Goal: Task Accomplishment & Management: Manage account settings

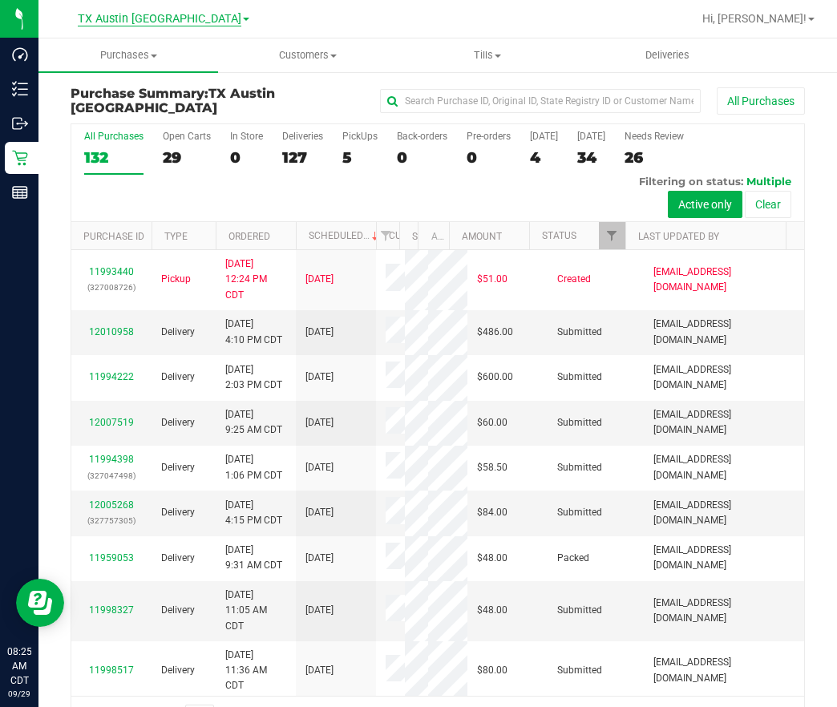
click at [155, 18] on span "TX Austin [GEOGRAPHIC_DATA]" at bounding box center [160, 19] width 164 height 14
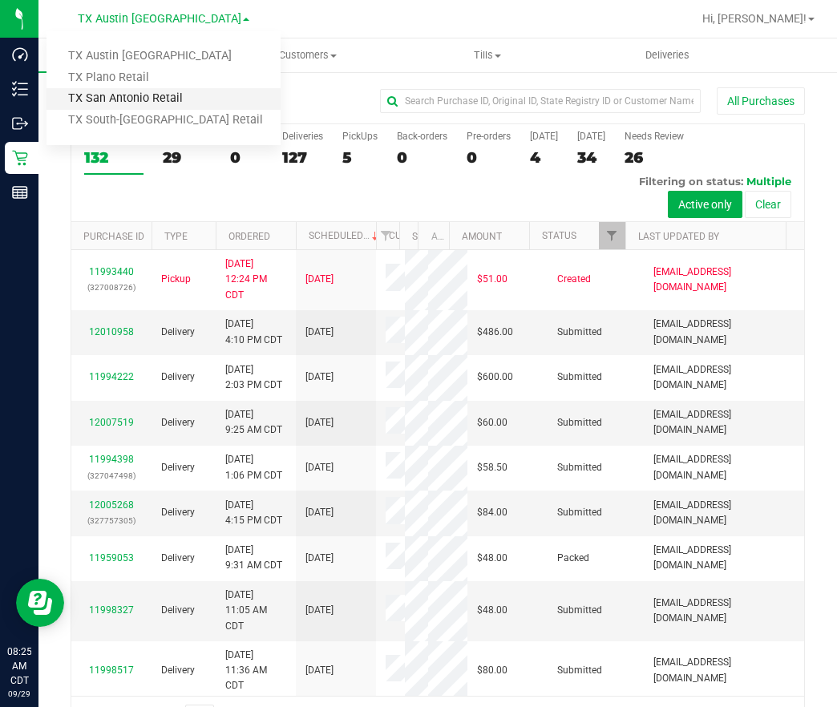
click at [142, 90] on link "TX San Antonio Retail" at bounding box center [164, 99] width 234 height 22
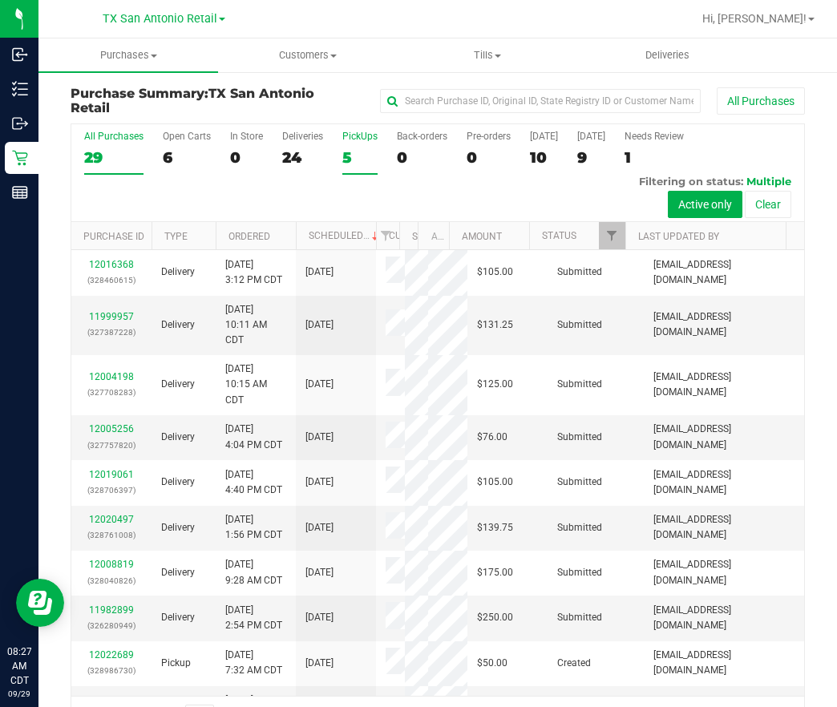
click at [342, 147] on label "PickUps 5" at bounding box center [359, 153] width 35 height 44
click at [0, 0] on input "PickUps 5" at bounding box center [0, 0] width 0 height 0
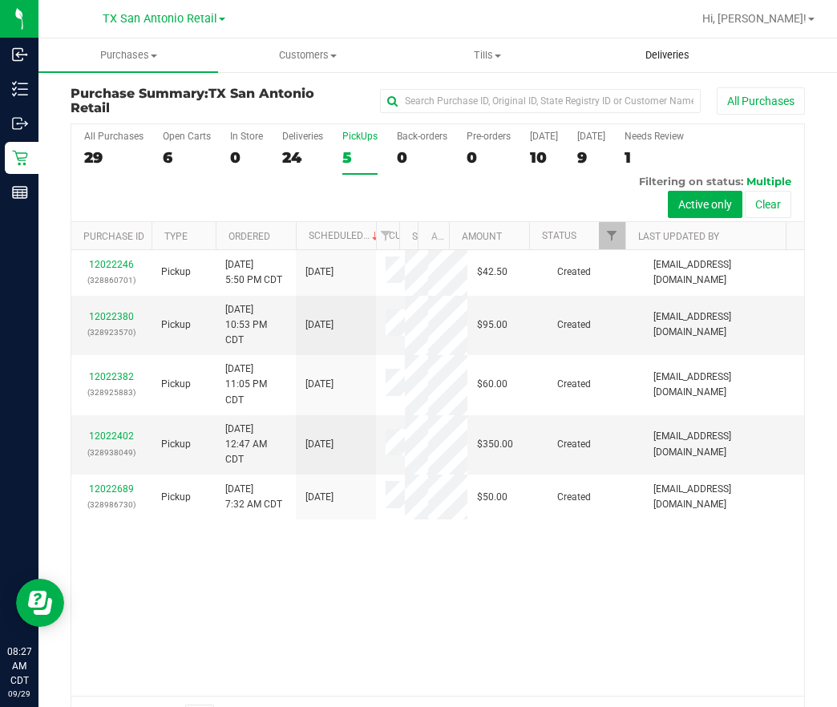
click at [679, 63] on uib-tab-heading "Deliveries" at bounding box center [667, 55] width 178 height 32
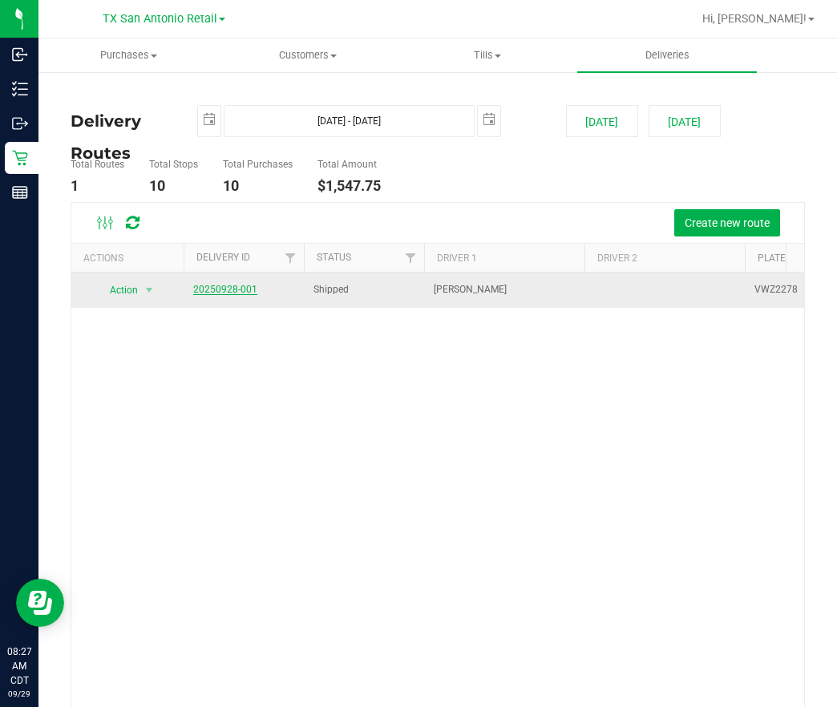
click at [235, 287] on link "20250928-001" at bounding box center [225, 289] width 64 height 11
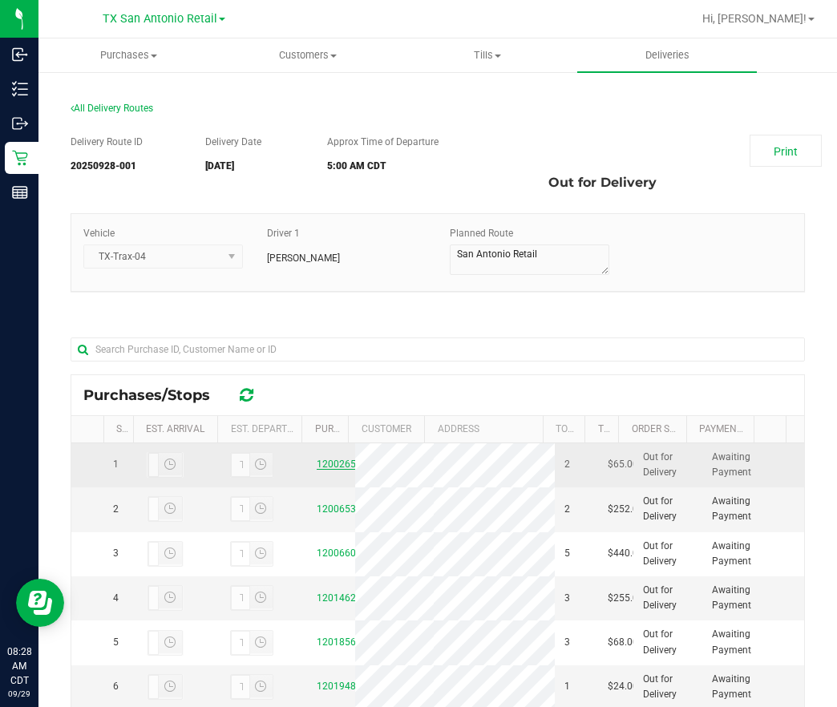
click at [317, 472] on div "12002653" at bounding box center [331, 464] width 29 height 15
click at [317, 470] on link "12002653" at bounding box center [339, 464] width 45 height 11
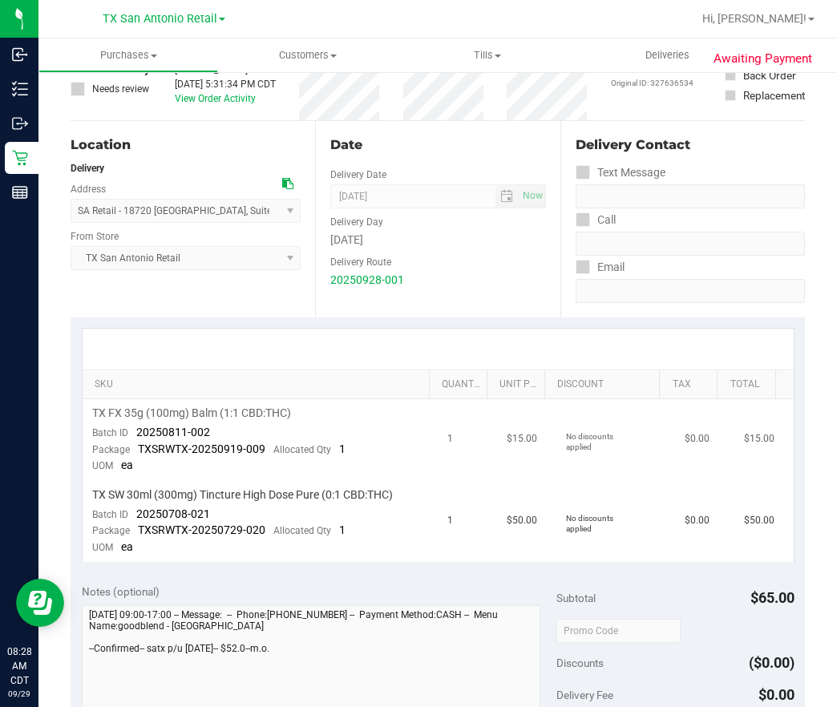
scroll to position [241, 0]
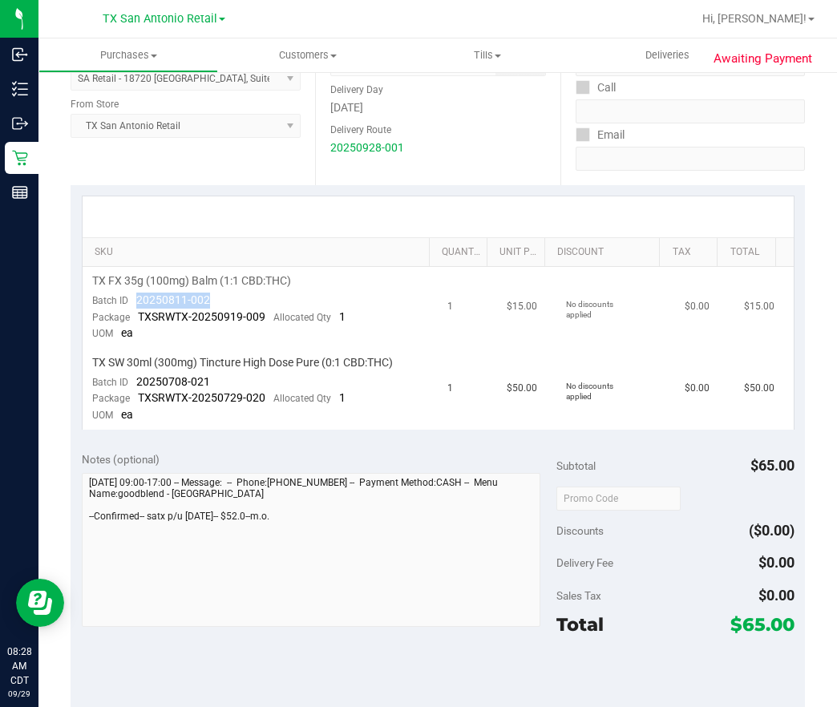
drag, startPoint x: 188, startPoint y: 306, endPoint x: 135, endPoint y: 305, distance: 52.9
click at [135, 305] on td "TX FX 35g (100mg) Balm (1:1 CBD:THC) Batch ID 20250811-002 Package TXSRWTX-2025…" at bounding box center [261, 308] width 356 height 82
drag, startPoint x: 219, startPoint y: 377, endPoint x: 131, endPoint y: 377, distance: 88.2
click at [131, 377] on td "TX SW 30ml (300mg) Tincture High Dose Pure (0:1 CBD:THC) Batch ID 20250708-021 …" at bounding box center [261, 389] width 356 height 81
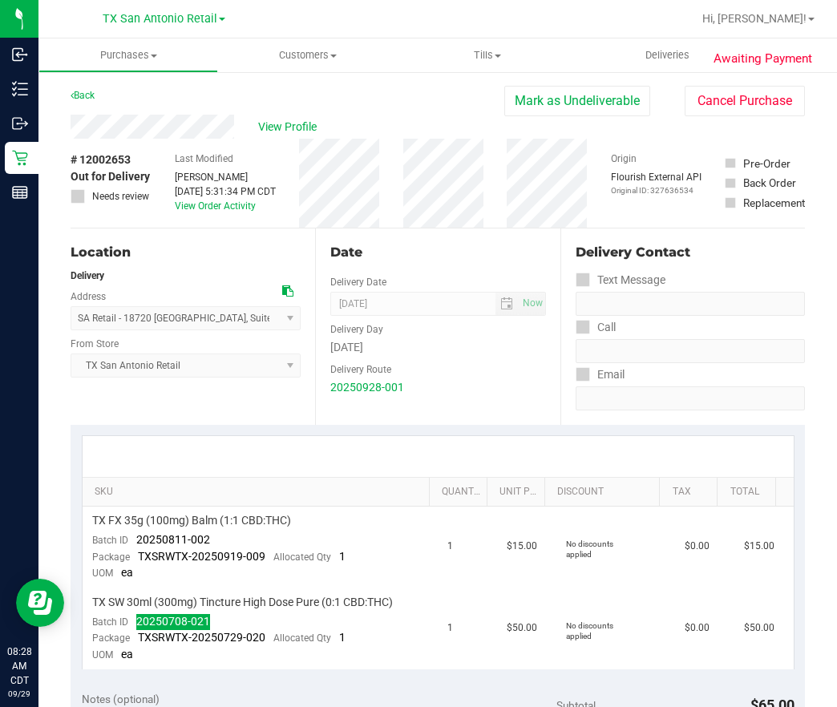
scroll to position [0, 0]
click at [448, 234] on div "Date Delivery Date [DATE] Now [DATE] 07:00 AM Now Delivery Day [DATE] Delivery …" at bounding box center [437, 327] width 245 height 196
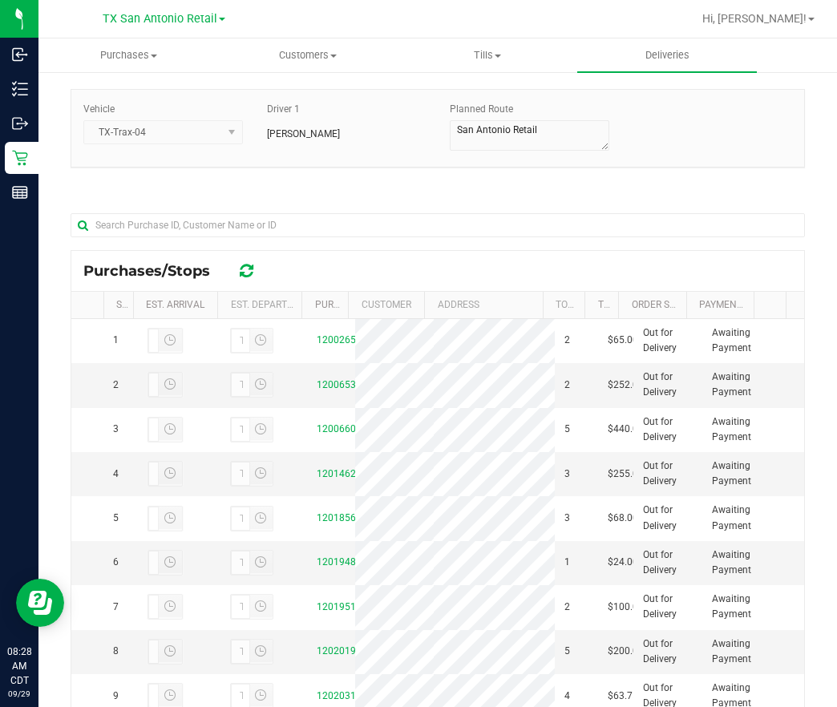
scroll to position [241, 0]
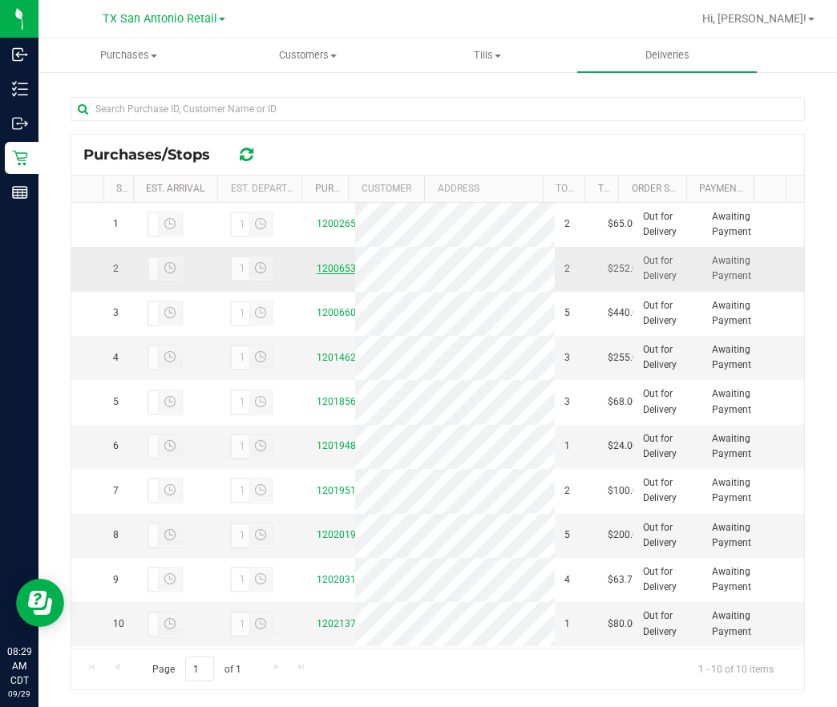
click at [329, 274] on link "12006533" at bounding box center [339, 268] width 45 height 11
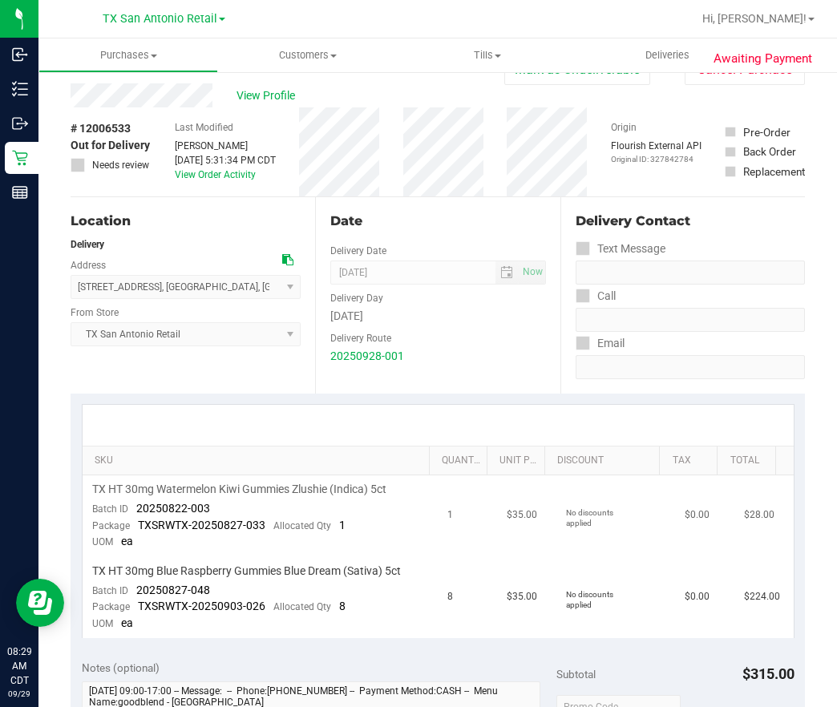
scroll to position [120, 0]
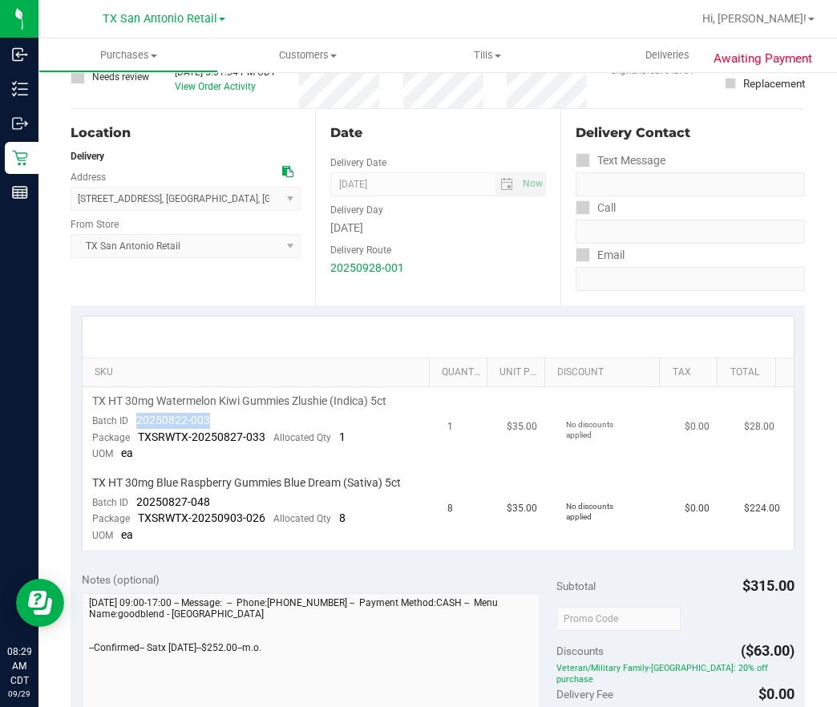
drag, startPoint x: 243, startPoint y: 419, endPoint x: 136, endPoint y: 418, distance: 106.6
click at [136, 418] on td "TX HT 30mg Watermelon Kiwi Gummies Zlushie (Indica) 5ct Batch ID 20250822-003 P…" at bounding box center [261, 428] width 356 height 82
drag, startPoint x: 207, startPoint y: 501, endPoint x: 135, endPoint y: 499, distance: 72.2
click at [135, 499] on td "TX HT 30mg Blue Raspberry Gummies Blue Dream (Sativa) 5ct Batch ID 20250827-048…" at bounding box center [261, 509] width 356 height 81
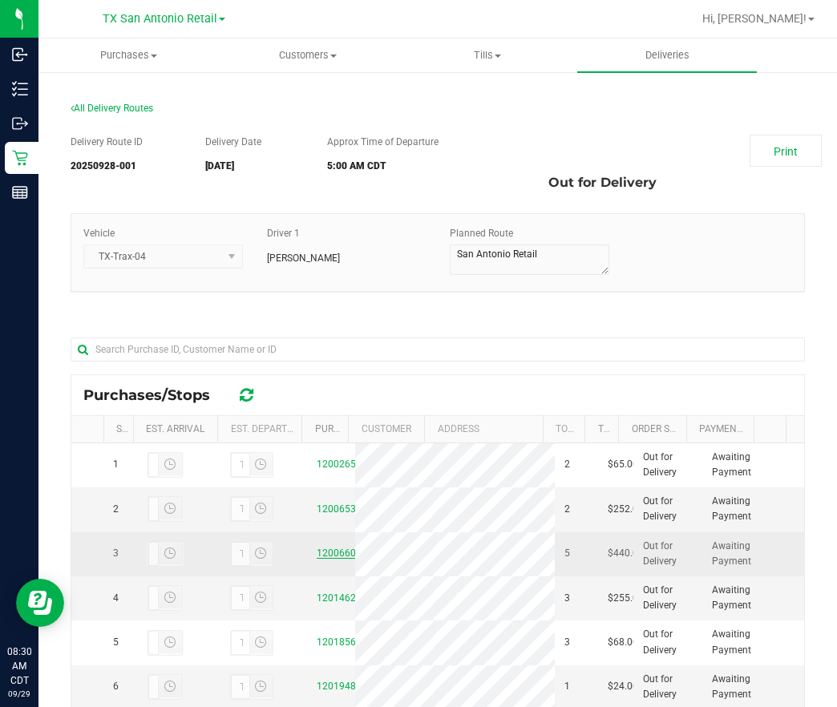
click at [324, 559] on link "12006607" at bounding box center [339, 553] width 45 height 11
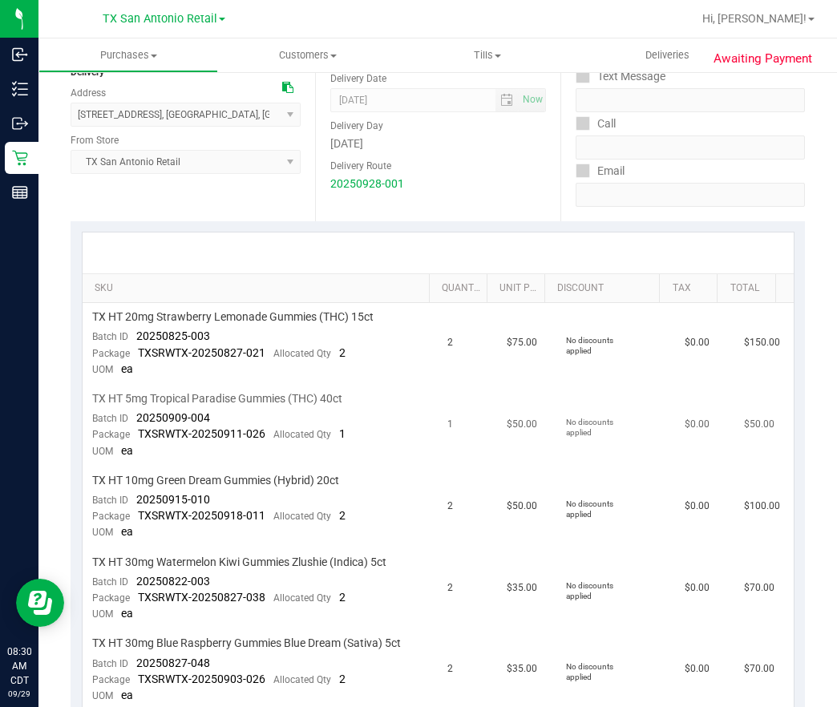
scroll to position [241, 0]
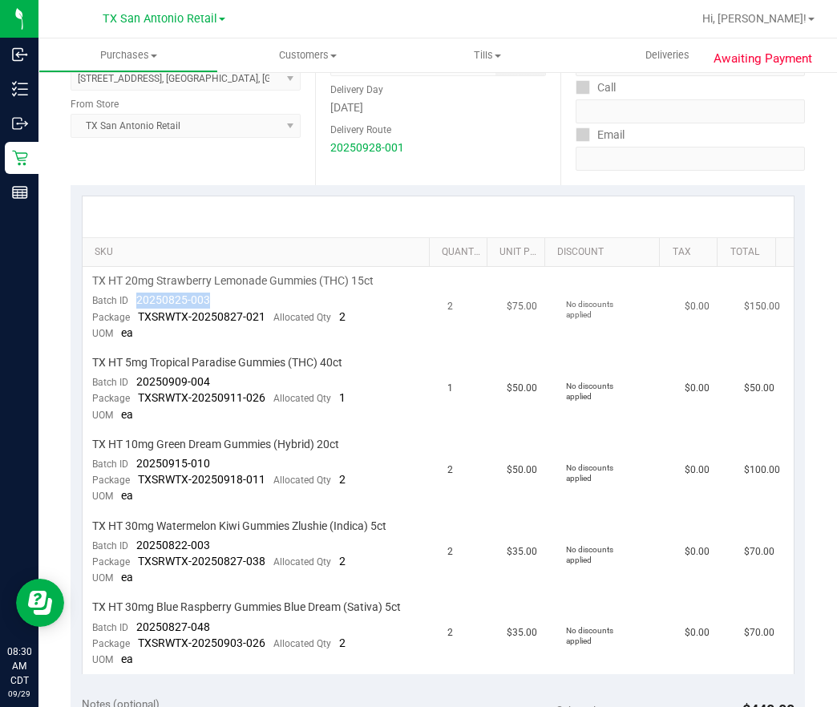
drag, startPoint x: 227, startPoint y: 302, endPoint x: 135, endPoint y: 303, distance: 92.2
click at [135, 303] on td "TX HT 20mg Strawberry Lemonade Gummies (THC) 15ct Batch ID 20250825-003 Package…" at bounding box center [261, 308] width 356 height 82
drag, startPoint x: 221, startPoint y: 377, endPoint x: 127, endPoint y: 379, distance: 94.6
click at [127, 379] on td "TX HT 5mg Tropical Paradise Gummies (THC) 40ct Batch ID 20250909-004 Package TX…" at bounding box center [261, 390] width 356 height 82
drag, startPoint x: 218, startPoint y: 459, endPoint x: 139, endPoint y: 460, distance: 79.4
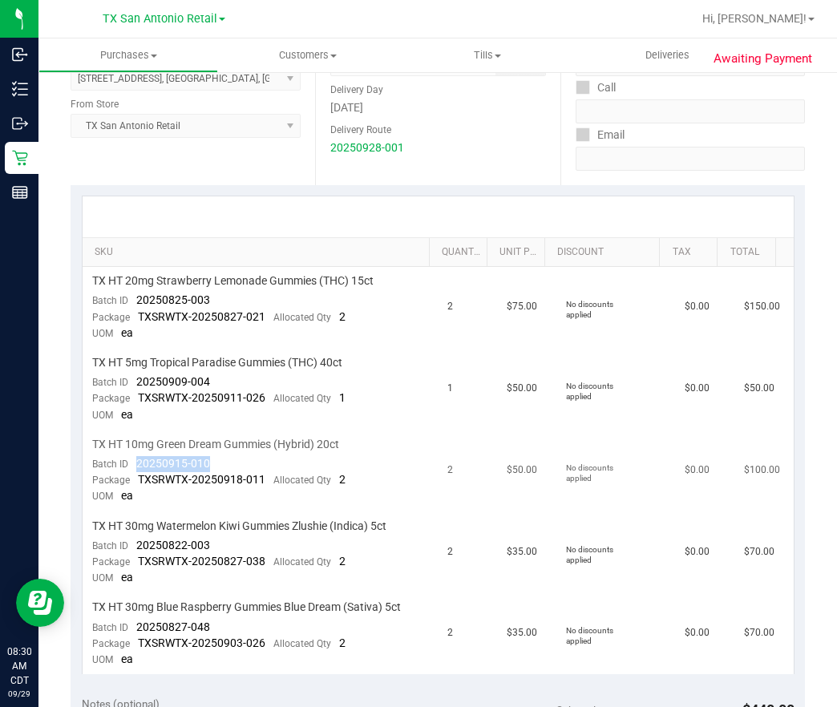
click at [138, 460] on td "TX HT 10mg Green Dream Gummies (Hybrid) 20ct Batch ID 20250915-010 Package TXSR…" at bounding box center [261, 472] width 356 height 82
drag, startPoint x: 228, startPoint y: 548, endPoint x: 127, endPoint y: 544, distance: 101.1
click at [127, 544] on td "TX HT 30mg Watermelon Kiwi Gummies Zlushie (Indica) 5ct Batch ID 20250822-003 P…" at bounding box center [261, 553] width 356 height 82
drag, startPoint x: 224, startPoint y: 621, endPoint x: 135, endPoint y: 633, distance: 89.7
click at [135, 633] on td "TX HT 30mg Blue Raspberry Gummies Blue Dream (Sativa) 5ct Batch ID 20250827-048…" at bounding box center [261, 633] width 356 height 81
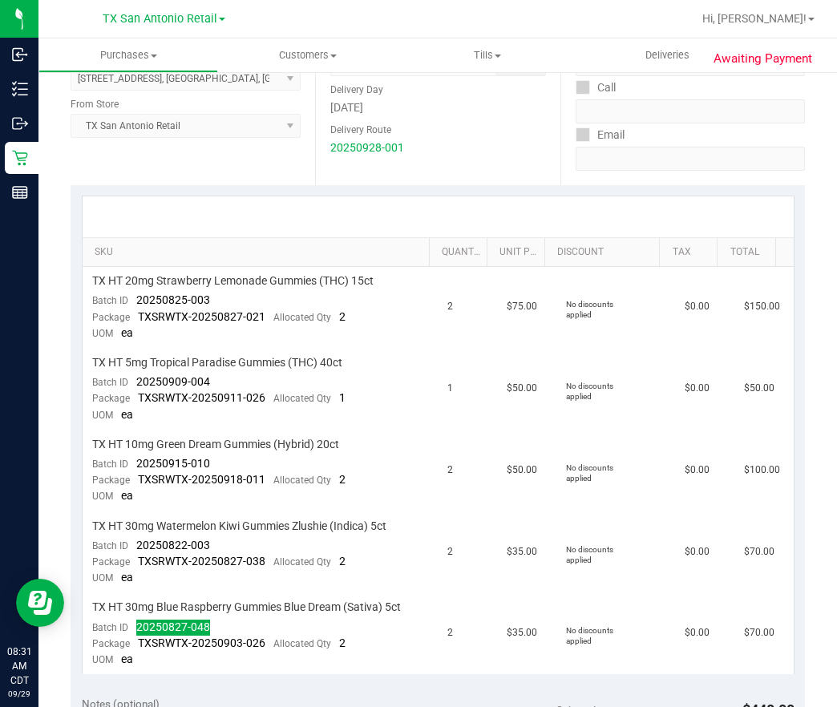
scroll to position [0, 0]
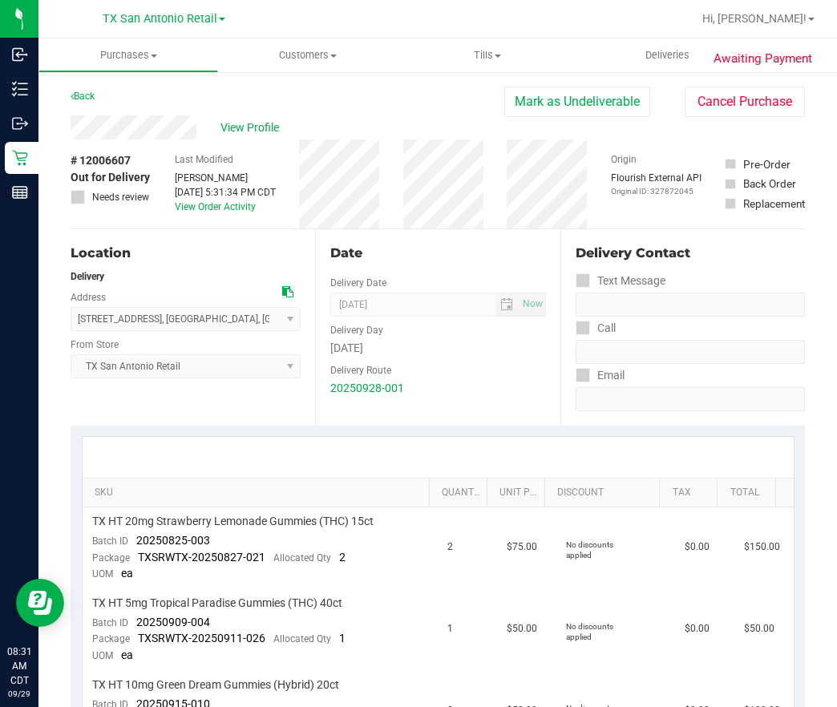
drag, startPoint x: 531, startPoint y: 366, endPoint x: 593, endPoint y: 385, distance: 65.2
click at [531, 366] on div "Delivery Route" at bounding box center [437, 368] width 215 height 23
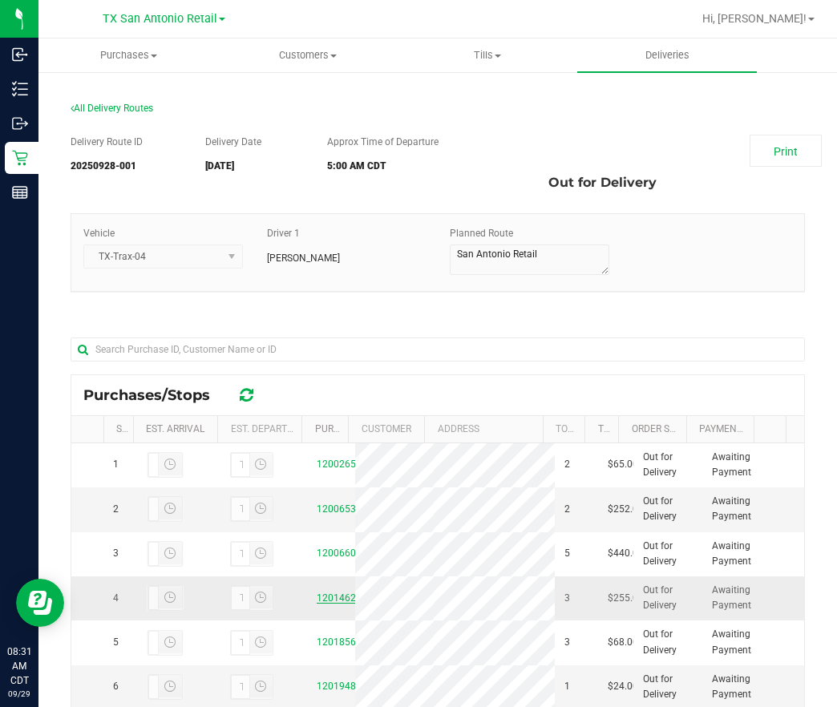
click at [320, 604] on link "12014623" at bounding box center [339, 597] width 45 height 11
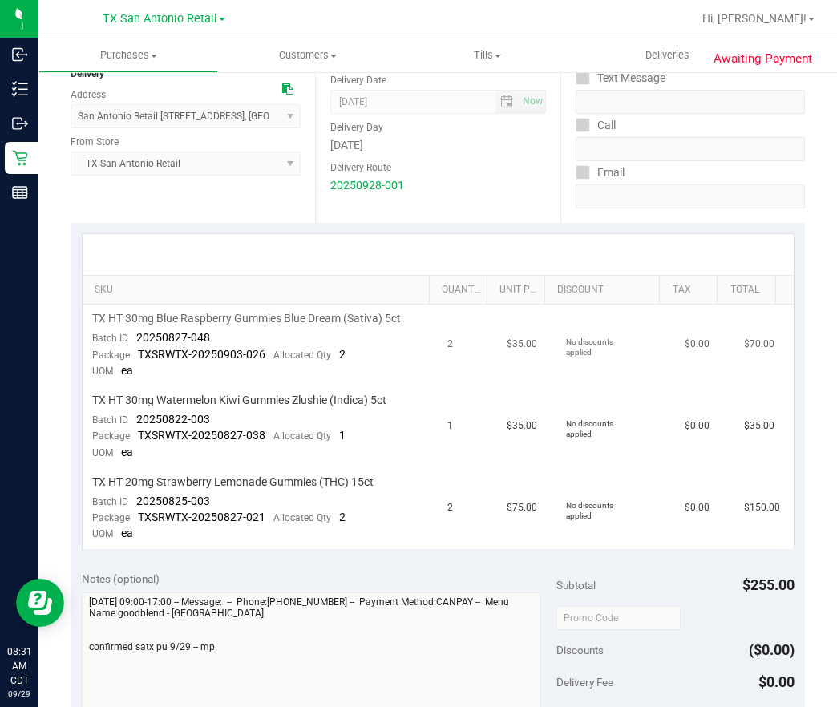
scroll to position [241, 0]
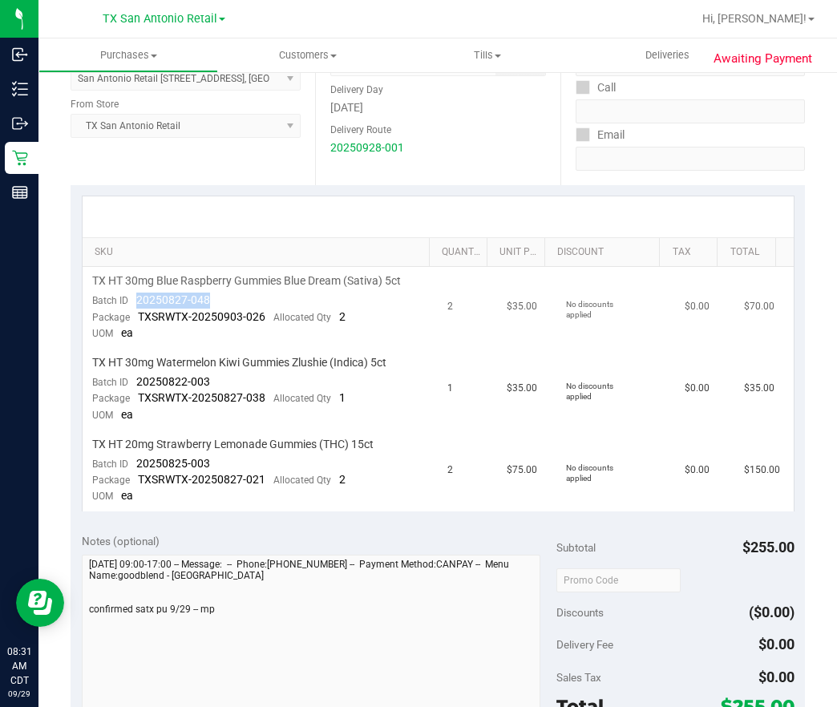
drag, startPoint x: 268, startPoint y: 297, endPoint x: 135, endPoint y: 300, distance: 132.3
click at [135, 300] on td "TX HT 30mg Blue Raspberry Gummies Blue Dream (Sativa) 5ct Batch ID 20250827-048…" at bounding box center [261, 308] width 356 height 82
drag, startPoint x: 216, startPoint y: 379, endPoint x: 130, endPoint y: 380, distance: 85.8
click at [130, 380] on td "TX HT 30mg Watermelon Kiwi Gummies Zlushie (Indica) 5ct Batch ID 20250822-003 P…" at bounding box center [261, 390] width 356 height 82
drag, startPoint x: 204, startPoint y: 464, endPoint x: 131, endPoint y: 465, distance: 72.2
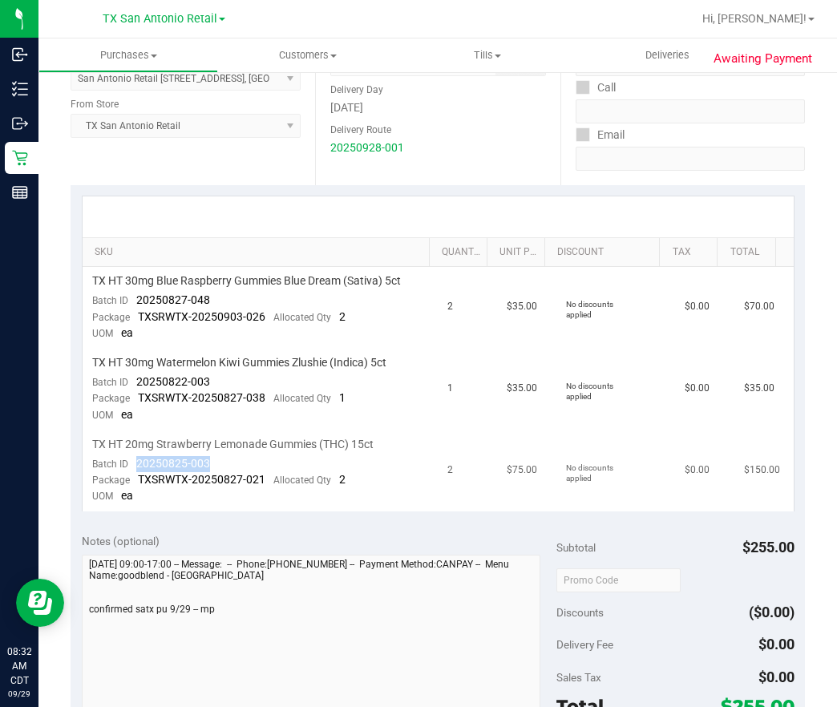
click at [131, 465] on td "TX HT 20mg Strawberry Lemonade Gummies (THC) 15ct Batch ID 20250825-003 Package…" at bounding box center [261, 471] width 356 height 81
click at [749, 240] on th "Total" at bounding box center [746, 252] width 58 height 29
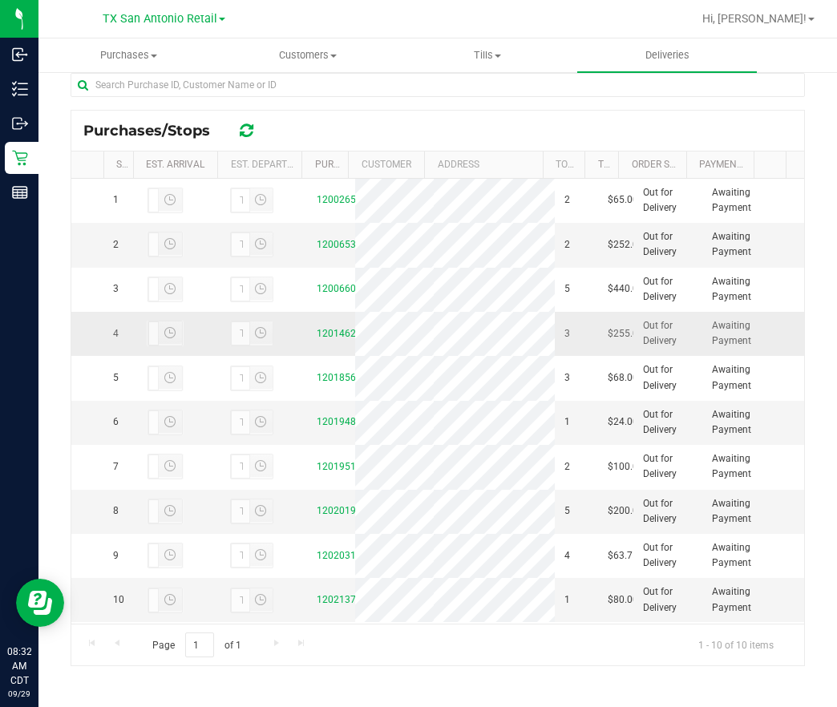
scroll to position [266, 0]
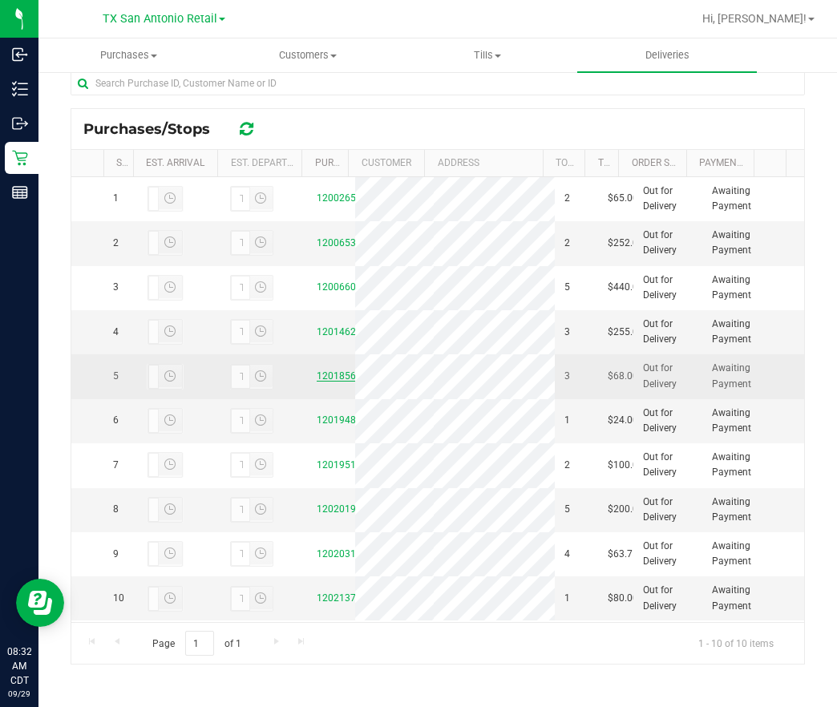
click at [321, 382] on link "12018566" at bounding box center [339, 375] width 45 height 11
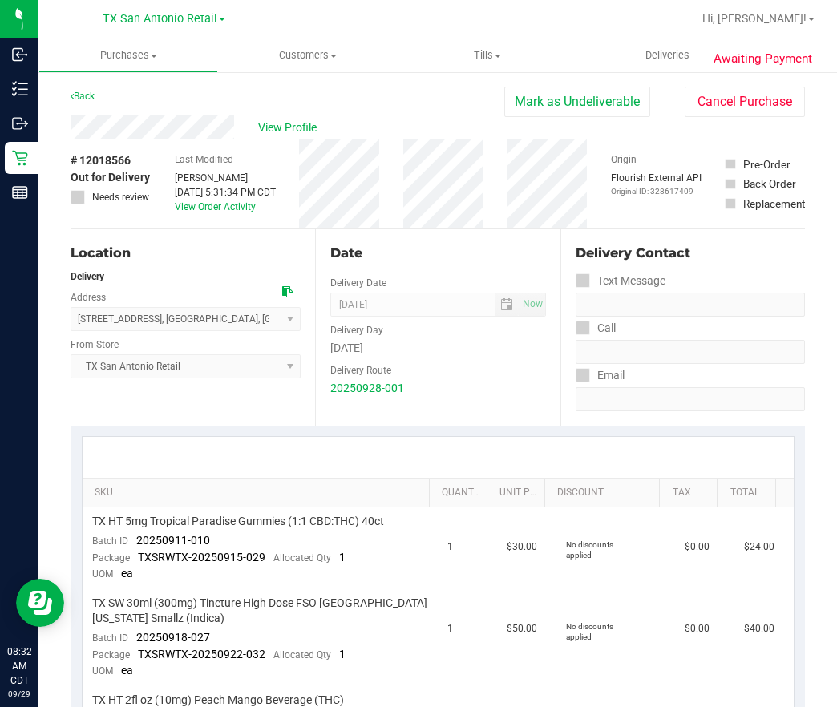
click at [201, 140] on div "Last Modified [PERSON_NAME] [DATE] 5:31:34 PM CDT View Order Activity" at bounding box center [225, 184] width 101 height 89
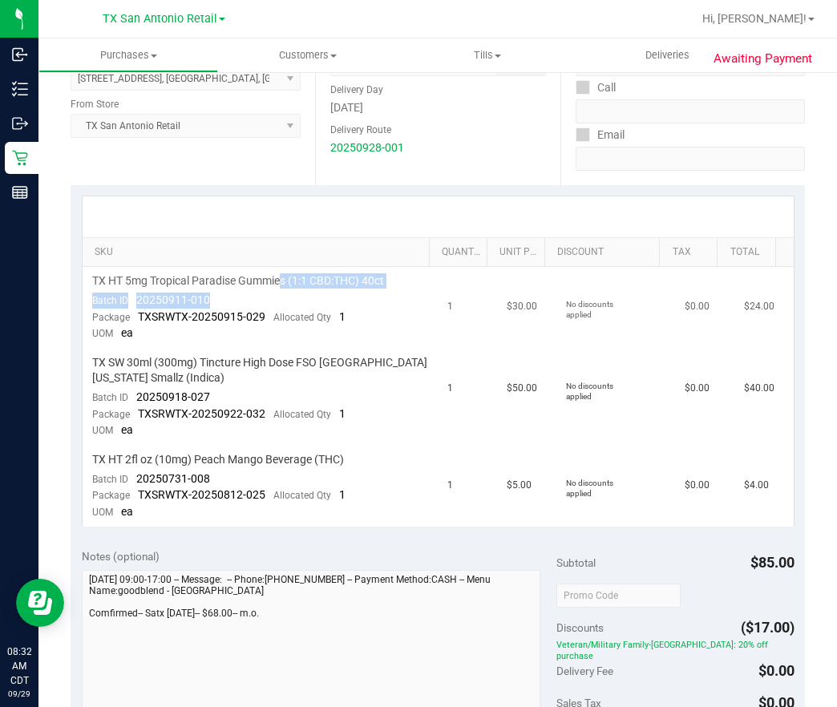
drag, startPoint x: 281, startPoint y: 288, endPoint x: 173, endPoint y: 293, distance: 108.4
click at [173, 293] on td "TX HT 5mg Tropical Paradise Gummies (1:1 CBD:THC) 40ct Batch ID 20250911-010 Pa…" at bounding box center [261, 308] width 356 height 82
drag, startPoint x: 173, startPoint y: 293, endPoint x: 279, endPoint y: 344, distance: 117.3
click at [321, 364] on span "TX SW 30ml (300mg) Tincture High Dose FSO [GEOGRAPHIC_DATA] [US_STATE] Smallz (…" at bounding box center [260, 370] width 337 height 30
drag, startPoint x: 233, startPoint y: 297, endPoint x: 135, endPoint y: 301, distance: 97.9
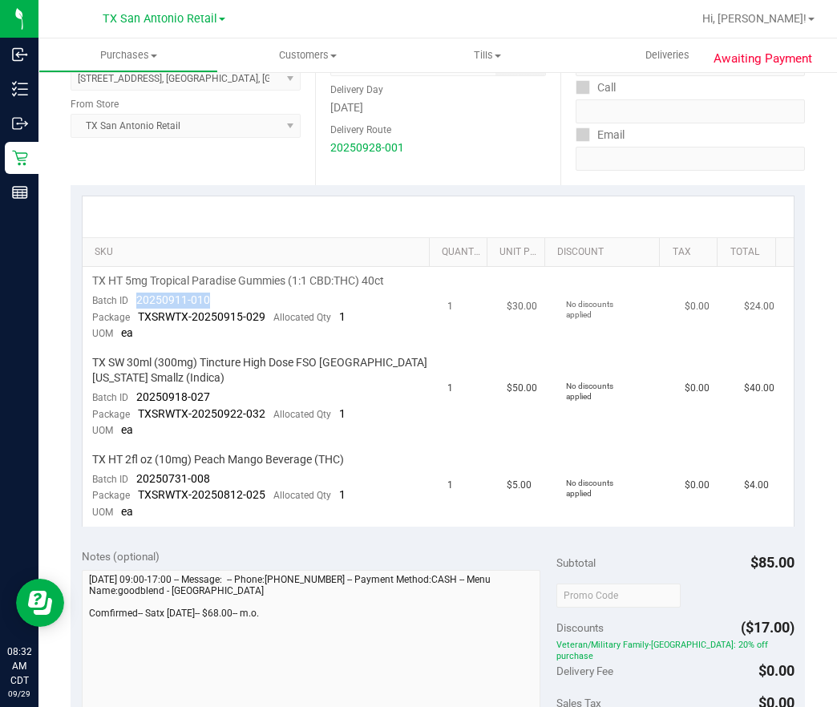
click at [135, 301] on td "TX HT 5mg Tropical Paradise Gummies (1:1 CBD:THC) 40ct Batch ID 20250911-010 Pa…" at bounding box center [261, 308] width 356 height 82
drag, startPoint x: 131, startPoint y: 394, endPoint x: 222, endPoint y: 396, distance: 90.6
click at [222, 396] on td "TX SW 30ml (300mg) Tincture High Dose FSO [GEOGRAPHIC_DATA] [US_STATE] Smallz (…" at bounding box center [261, 397] width 356 height 97
drag, startPoint x: 222, startPoint y: 483, endPoint x: 135, endPoint y: 483, distance: 86.6
click at [135, 483] on td "TX HT 2fl oz (10mg) Peach Mango Beverage (THC) Batch ID 20250731-008 Package TX…" at bounding box center [261, 486] width 356 height 81
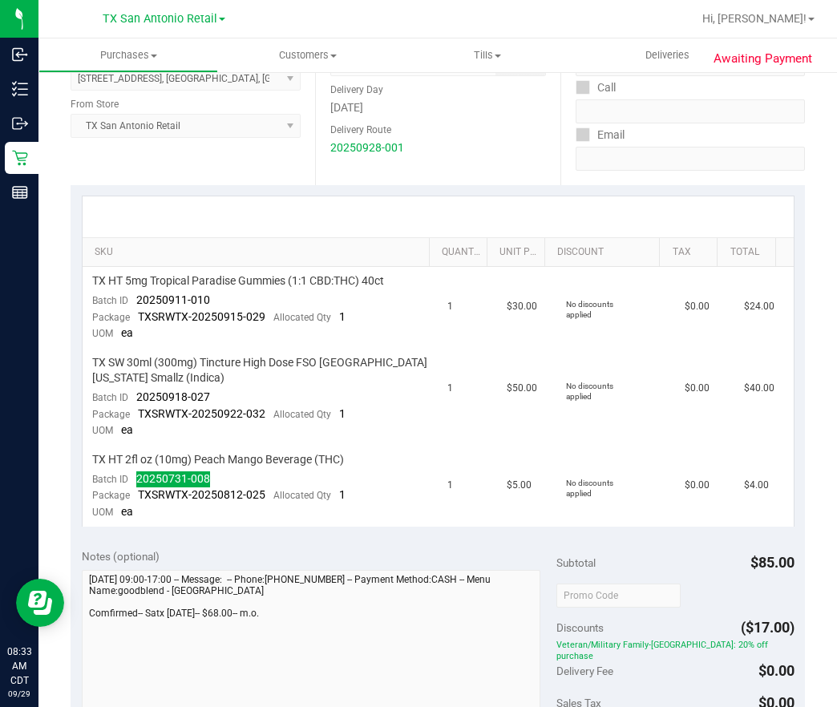
click at [373, 184] on div "Date Delivery Date [DATE] Now [DATE] 07:00 AM Now Delivery Day [DATE] Delivery …" at bounding box center [437, 87] width 245 height 196
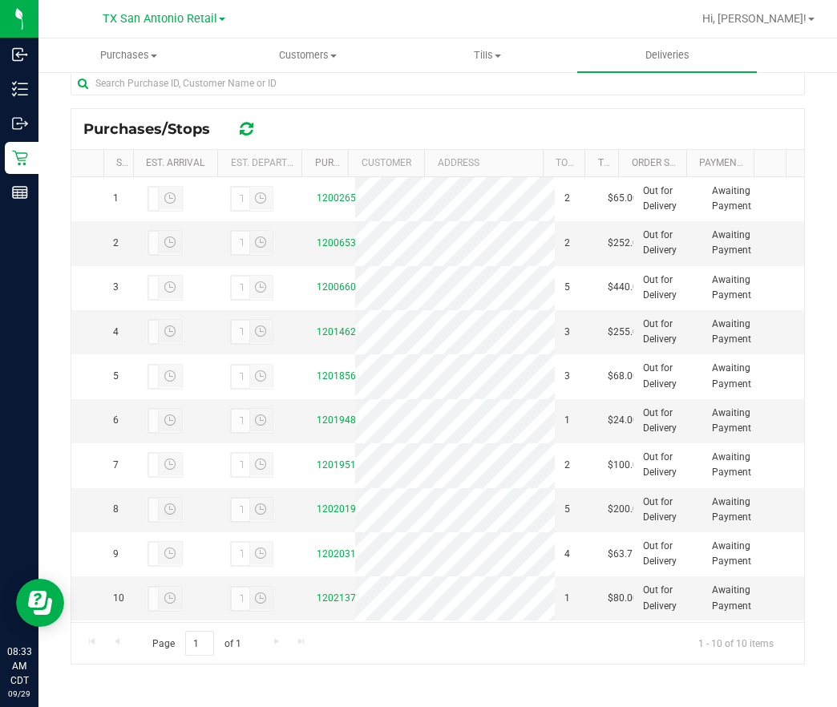
scroll to position [120, 0]
click at [317, 426] on link "12019485" at bounding box center [339, 419] width 45 height 11
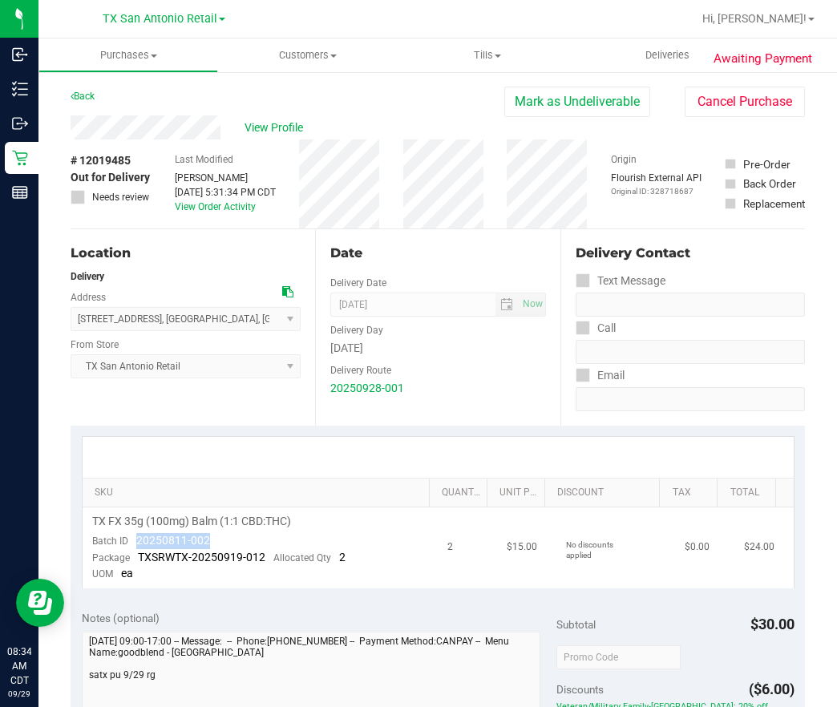
drag, startPoint x: 241, startPoint y: 546, endPoint x: 145, endPoint y: 538, distance: 96.5
click at [142, 538] on td "TX FX 35g (100mg) Balm (1:1 CBD:THC) Batch ID 20250811-002 Package TXSRWTX-2025…" at bounding box center [261, 547] width 356 height 81
drag, startPoint x: 145, startPoint y: 538, endPoint x: 222, endPoint y: 544, distance: 77.2
click at [222, 544] on td "TX FX 35g (100mg) Balm (1:1 CBD:THC) Batch ID 20250811-002 Package TXSRWTX-2025…" at bounding box center [261, 547] width 356 height 81
click at [441, 301] on span "[DATE] Now" at bounding box center [437, 305] width 215 height 24
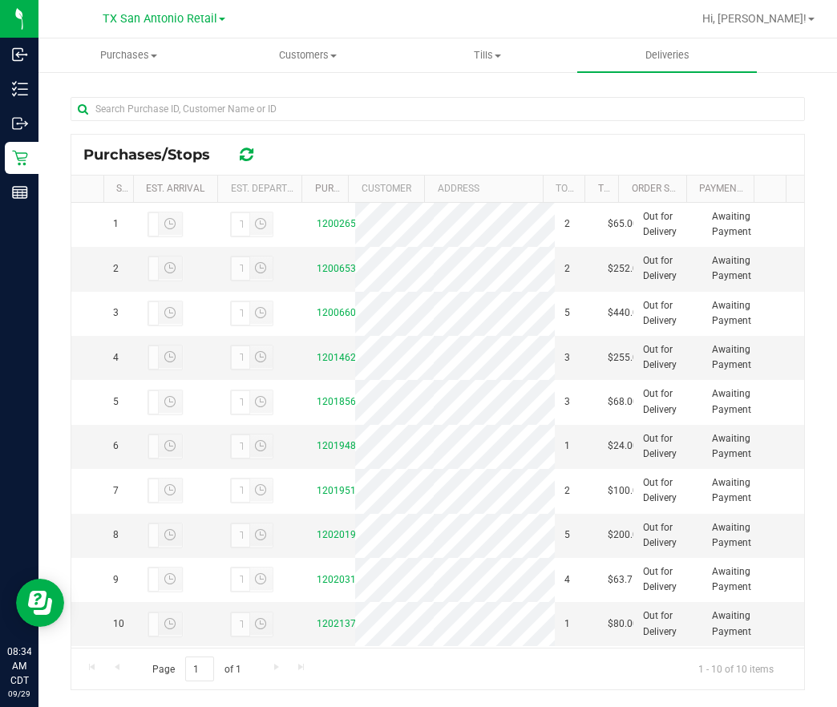
scroll to position [241, 0]
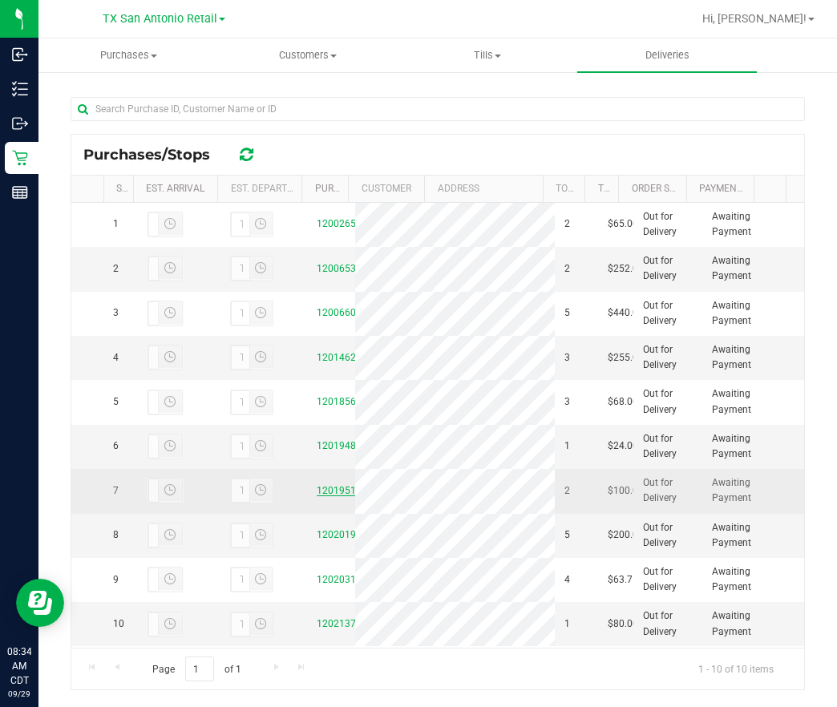
click at [321, 485] on link "12019513" at bounding box center [339, 490] width 45 height 11
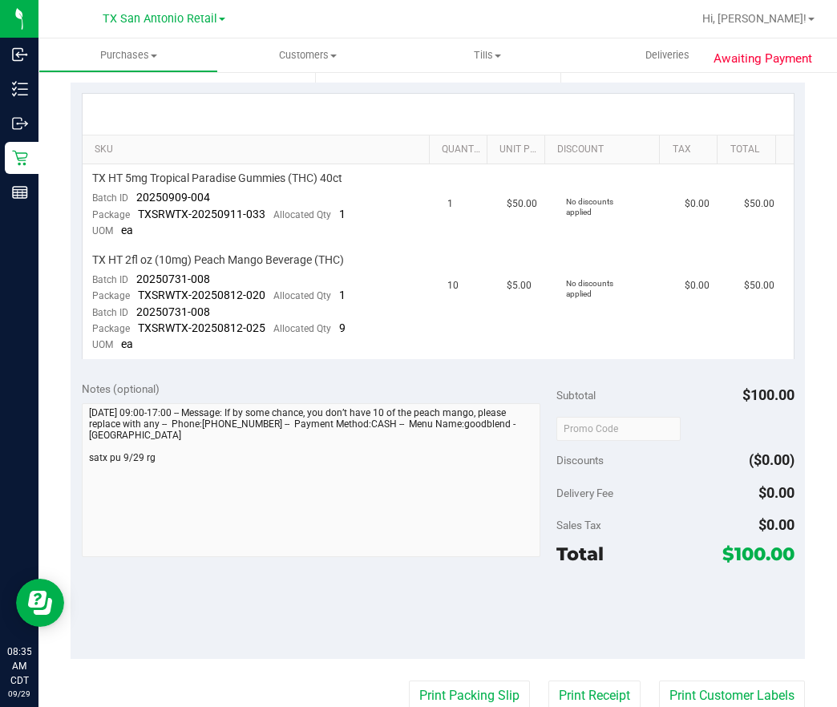
scroll to position [361, 0]
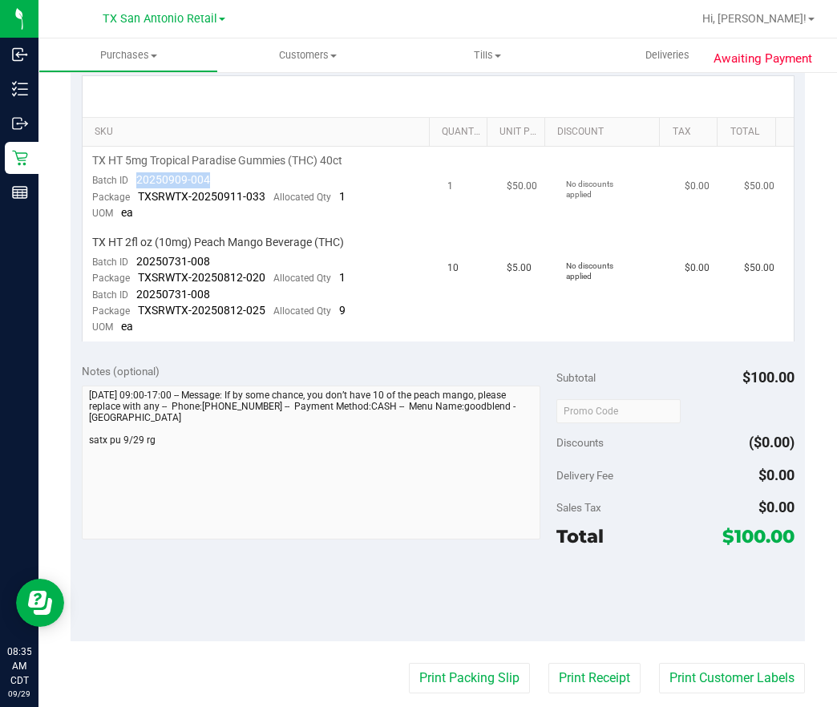
drag, startPoint x: 221, startPoint y: 170, endPoint x: 129, endPoint y: 182, distance: 93.0
click at [129, 182] on td "TX HT 5mg Tropical Paradise Gummies (THC) 40ct Batch ID 20250909-004 Package TX…" at bounding box center [261, 188] width 356 height 82
drag, startPoint x: 134, startPoint y: 265, endPoint x: 222, endPoint y: 265, distance: 88.2
click at [222, 265] on td "TX HT 2fl oz (10mg) Peach Mango Beverage (THC) Batch ID 20250731-008 Package TX…" at bounding box center [261, 284] width 356 height 113
click at [459, 338] on td "10" at bounding box center [467, 284] width 59 height 113
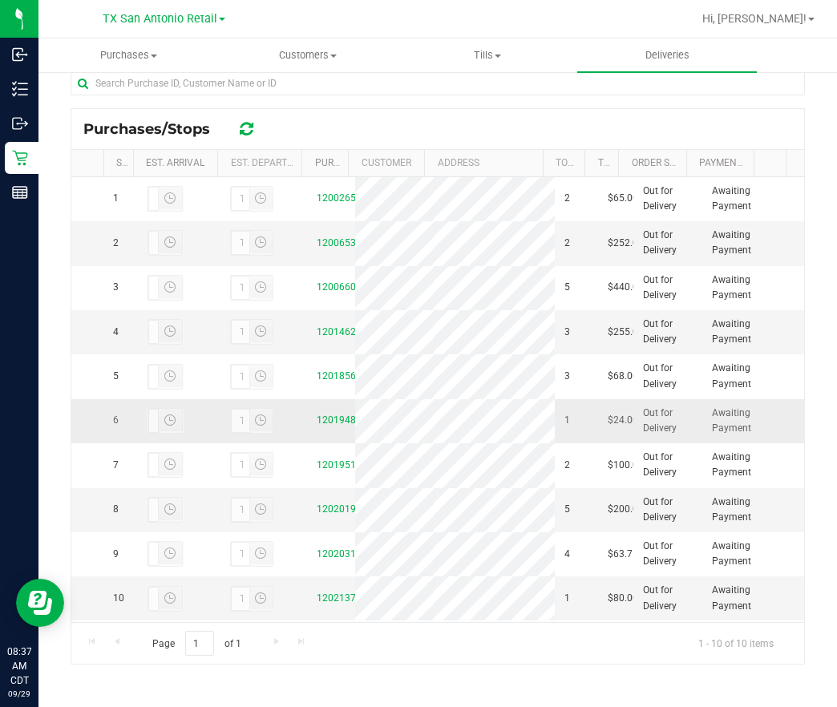
scroll to position [241, 0]
click at [320, 488] on td "12020194" at bounding box center [331, 510] width 48 height 44
click at [317, 503] on link "12020194" at bounding box center [339, 508] width 45 height 11
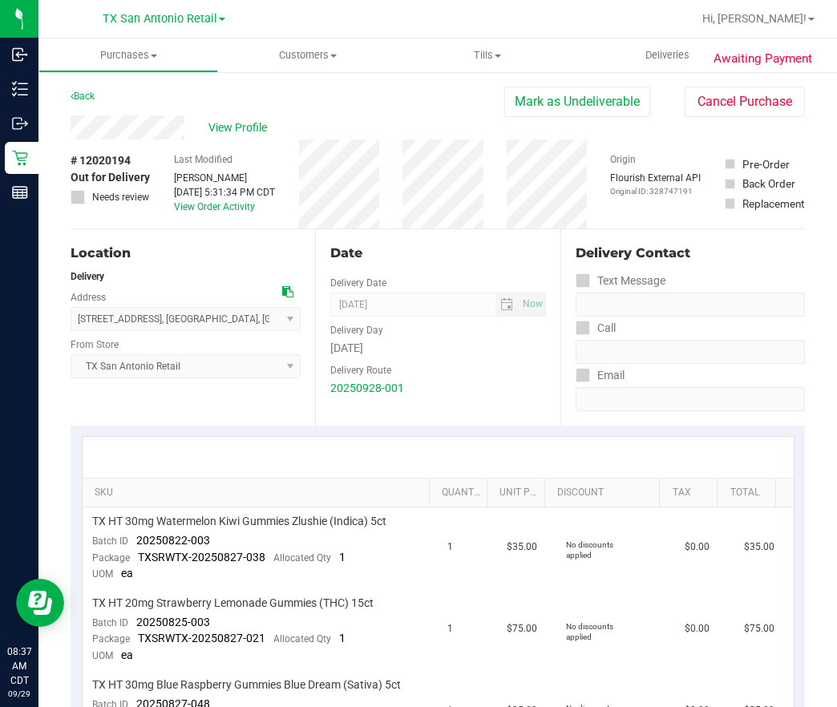
click at [220, 137] on div "View Profile" at bounding box center [288, 127] width 434 height 24
click at [243, 123] on span "View Profile" at bounding box center [240, 127] width 64 height 17
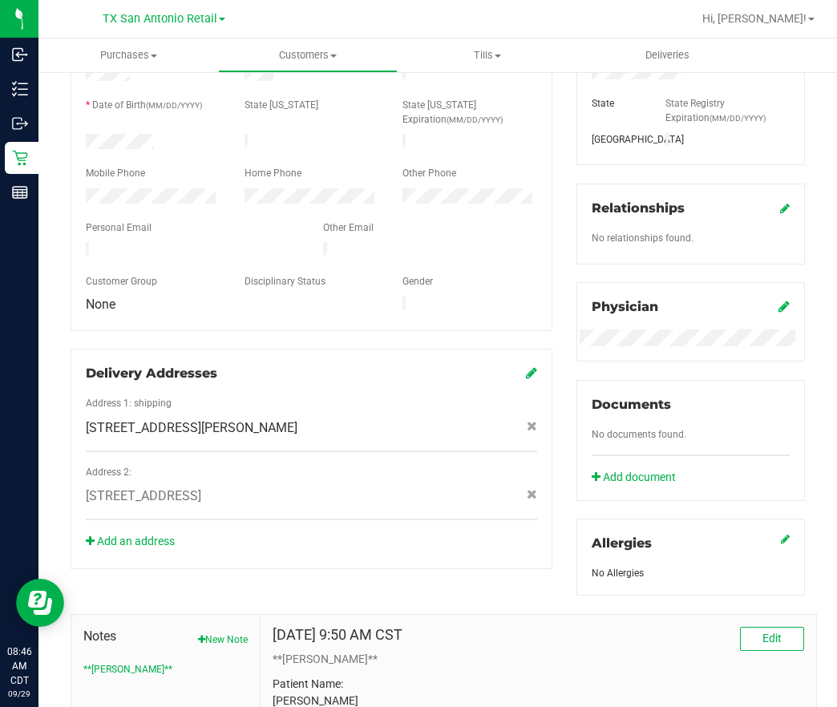
scroll to position [510, 0]
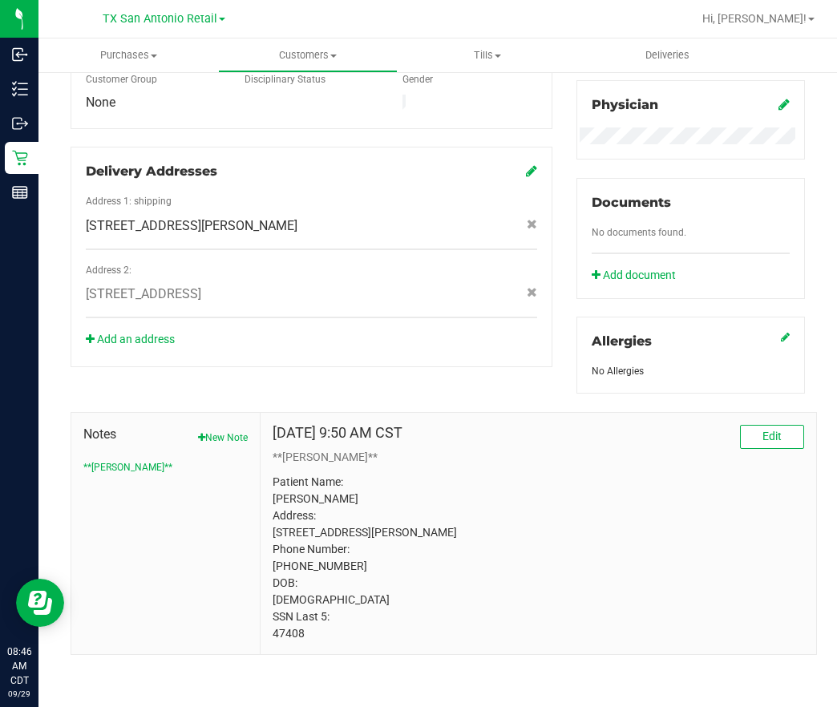
click at [293, 630] on p "Patient Name: [PERSON_NAME] Address: [STREET_ADDRESS][PERSON_NAME] Phone Number…" at bounding box center [539, 558] width 532 height 168
click at [750, 524] on p "Patient Name: [PERSON_NAME] Address: [STREET_ADDRESS][PERSON_NAME] Phone Number…" at bounding box center [539, 558] width 532 height 168
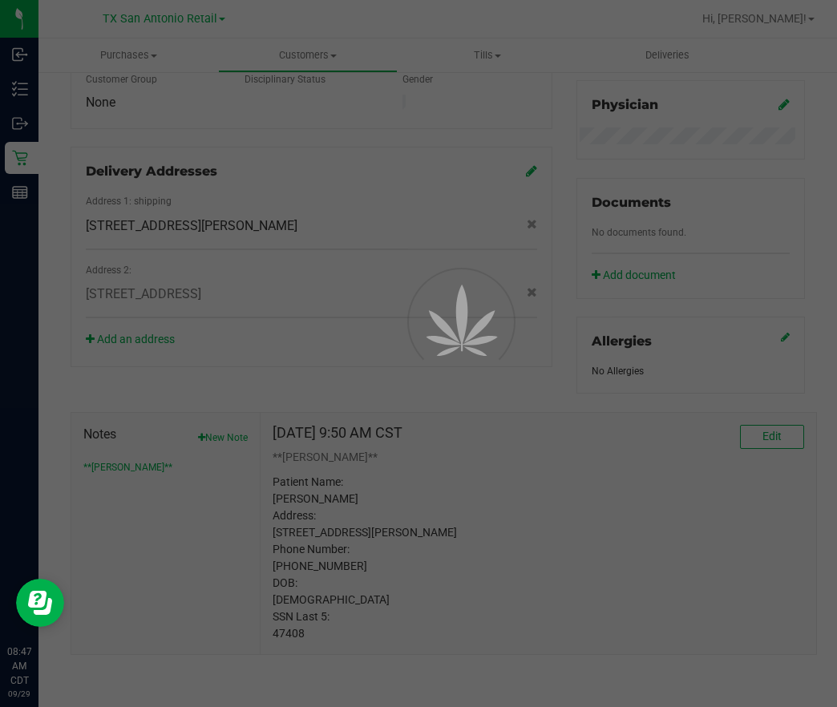
scroll to position [471, 0]
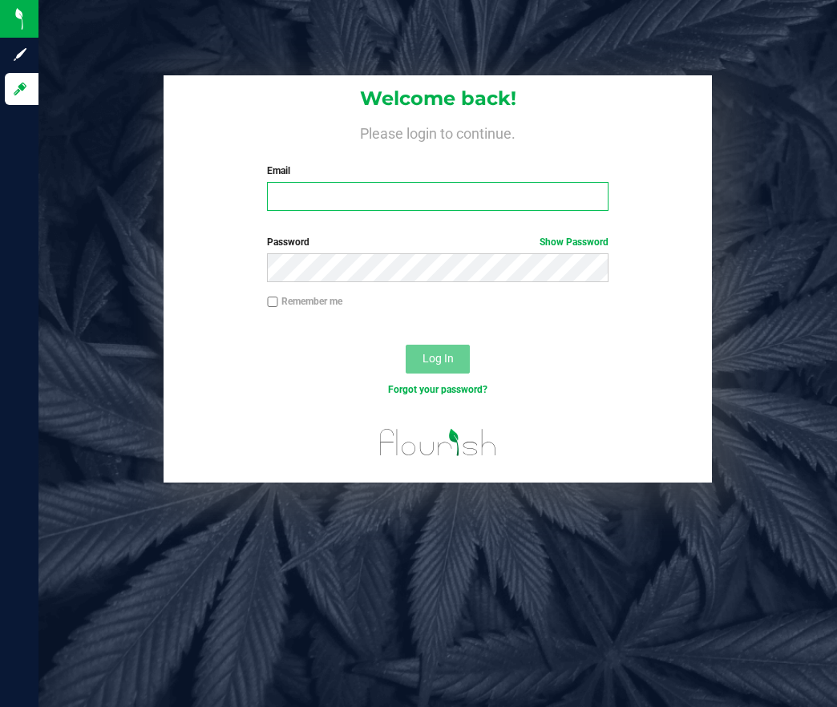
type input "[EMAIL_ADDRESS][DOMAIN_NAME]"
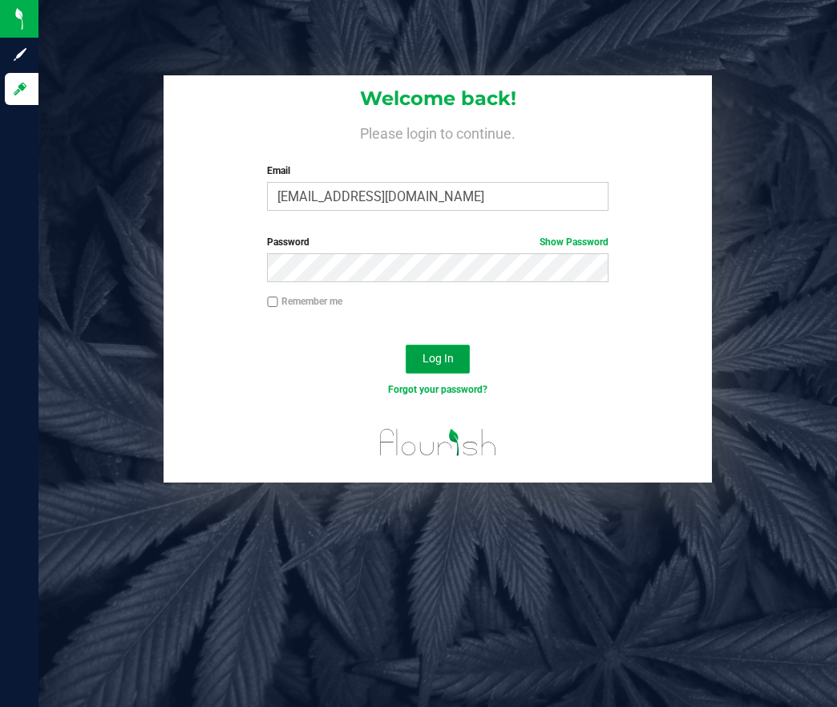
click at [431, 345] on button "Log In" at bounding box center [438, 359] width 64 height 29
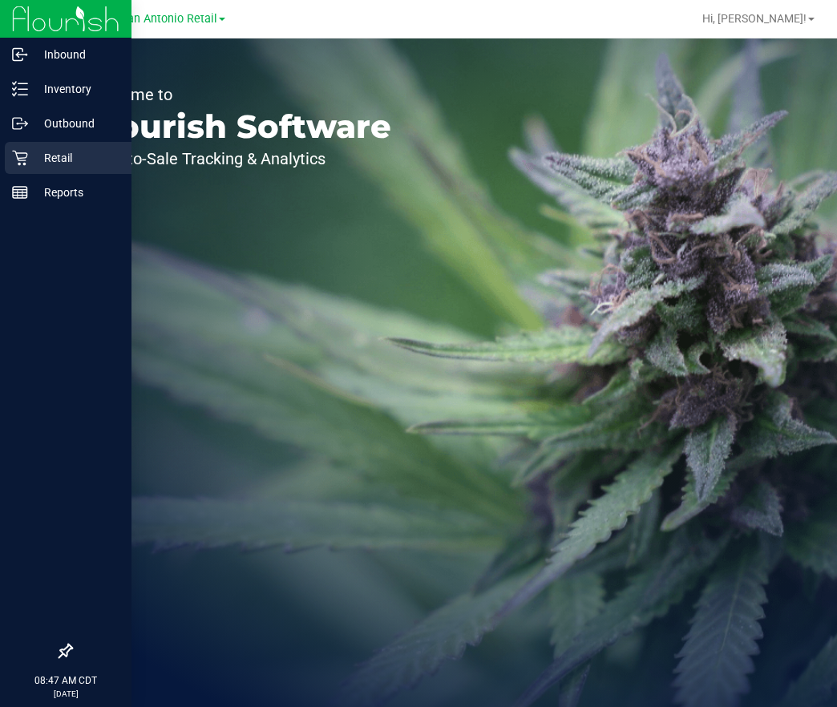
click at [57, 163] on p "Retail" at bounding box center [76, 157] width 96 height 19
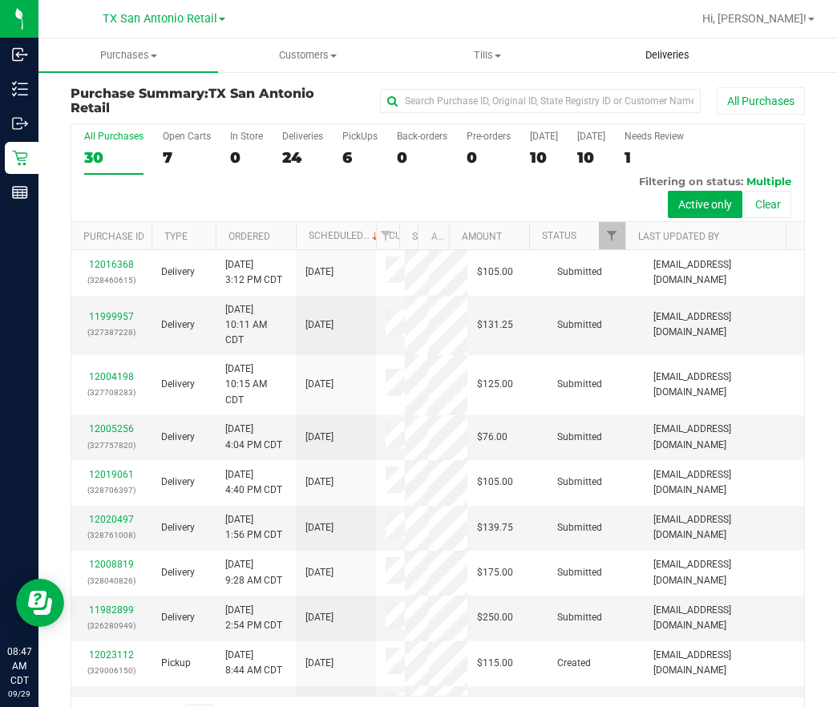
click at [684, 61] on span "Deliveries" at bounding box center [667, 55] width 87 height 14
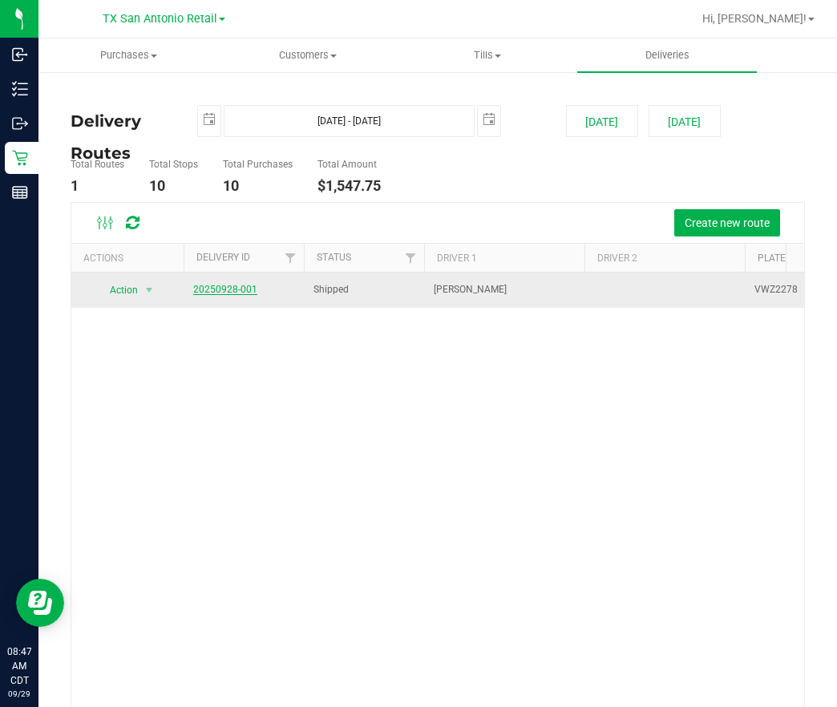
click at [231, 287] on link "20250928-001" at bounding box center [225, 289] width 64 height 11
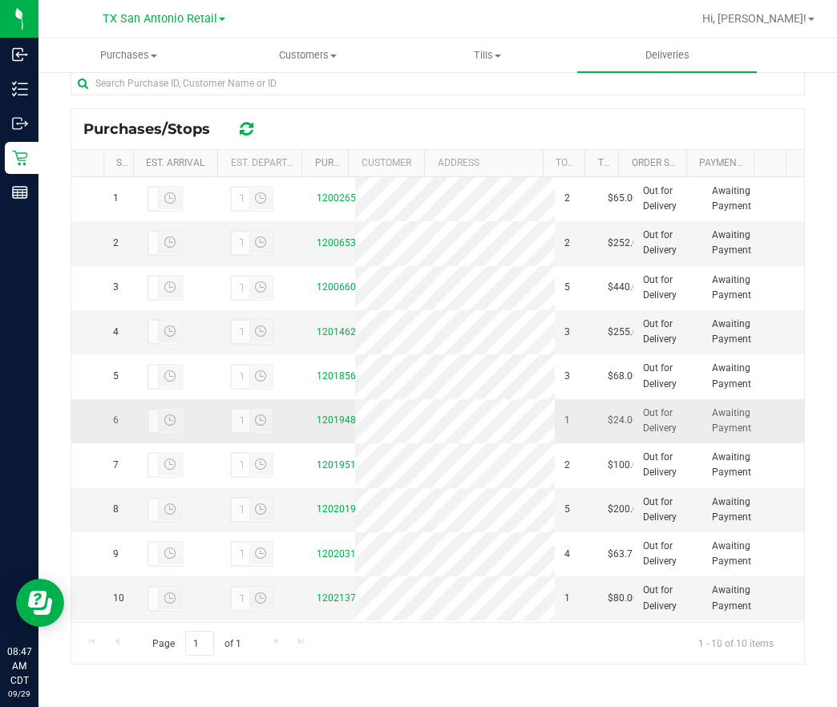
scroll to position [244, 0]
click at [317, 503] on link "12020194" at bounding box center [339, 508] width 45 height 11
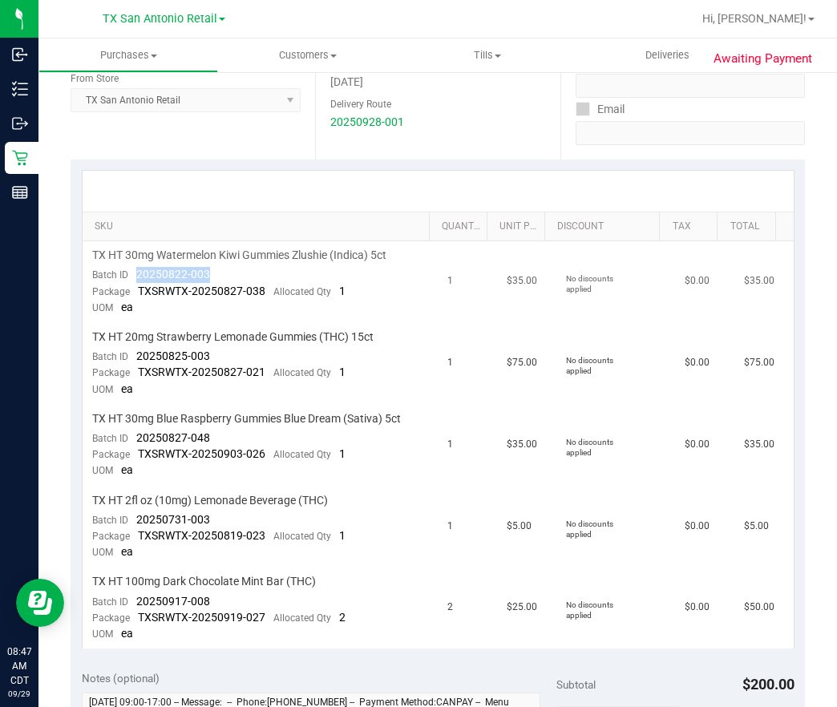
drag, startPoint x: 239, startPoint y: 272, endPoint x: 129, endPoint y: 277, distance: 109.9
click at [129, 277] on td "TX HT 30mg Watermelon Kiwi Gummies Zlushie (Indica) 5ct Batch ID 20250822-003 P…" at bounding box center [261, 282] width 356 height 82
drag, startPoint x: 258, startPoint y: 354, endPoint x: 128, endPoint y: 358, distance: 129.9
click at [128, 358] on td "TX HT 20mg Strawberry Lemonade Gummies (THC) 15ct Batch ID 20250825-003 Package…" at bounding box center [261, 364] width 356 height 82
drag, startPoint x: 232, startPoint y: 437, endPoint x: 133, endPoint y: 444, distance: 98.9
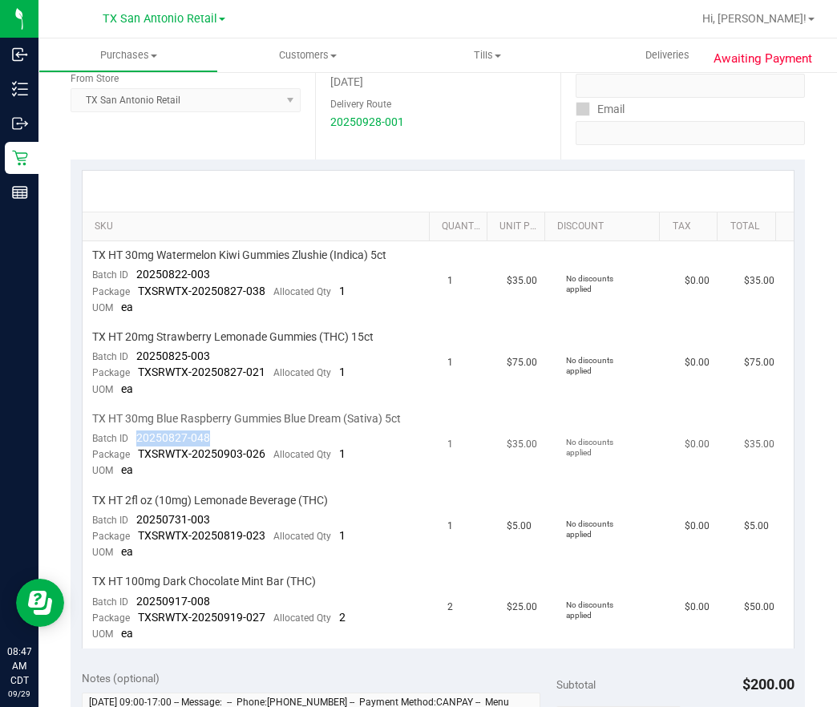
click at [132, 445] on td "TX HT 30mg Blue Raspberry Gummies Blue Dream (Sativa) 5ct Batch ID 20250827-048…" at bounding box center [261, 446] width 356 height 82
drag, startPoint x: 215, startPoint y: 519, endPoint x: 122, endPoint y: 522, distance: 93.1
click at [122, 522] on td "TX HT 2fl oz (10mg) Lemonade Beverage (THC) Batch ID 20250731-003 Package TXSRW…" at bounding box center [261, 528] width 356 height 82
drag, startPoint x: 122, startPoint y: 522, endPoint x: 279, endPoint y: 546, distance: 159.0
click at [338, 560] on td "TX HT 2fl oz (10mg) Lemonade Beverage (THC) Batch ID 20250731-003 Package TXSRW…" at bounding box center [261, 528] width 356 height 82
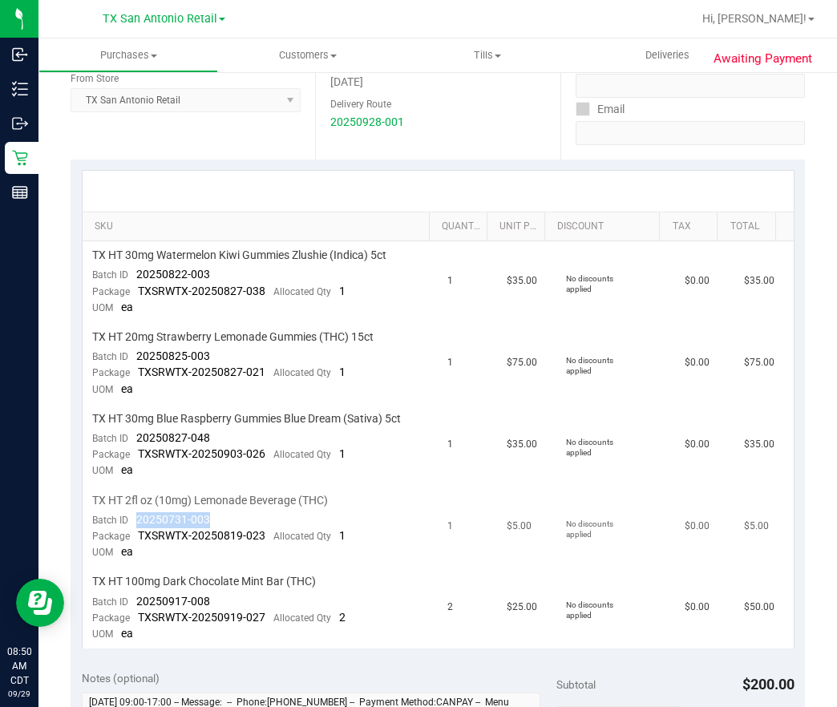
drag, startPoint x: 244, startPoint y: 527, endPoint x: 140, endPoint y: 527, distance: 104.2
click at [140, 527] on td "TX HT 2fl oz (10mg) Lemonade Beverage (THC) Batch ID 20250731-003 Package TXSRW…" at bounding box center [261, 528] width 356 height 82
drag, startPoint x: 140, startPoint y: 527, endPoint x: 235, endPoint y: 516, distance: 96.1
click at [235, 516] on td "TX HT 2fl oz (10mg) Lemonade Beverage (THC) Batch ID 20250731-003 Package TXSRW…" at bounding box center [261, 528] width 356 height 82
drag, startPoint x: 220, startPoint y: 599, endPoint x: 134, endPoint y: 602, distance: 86.6
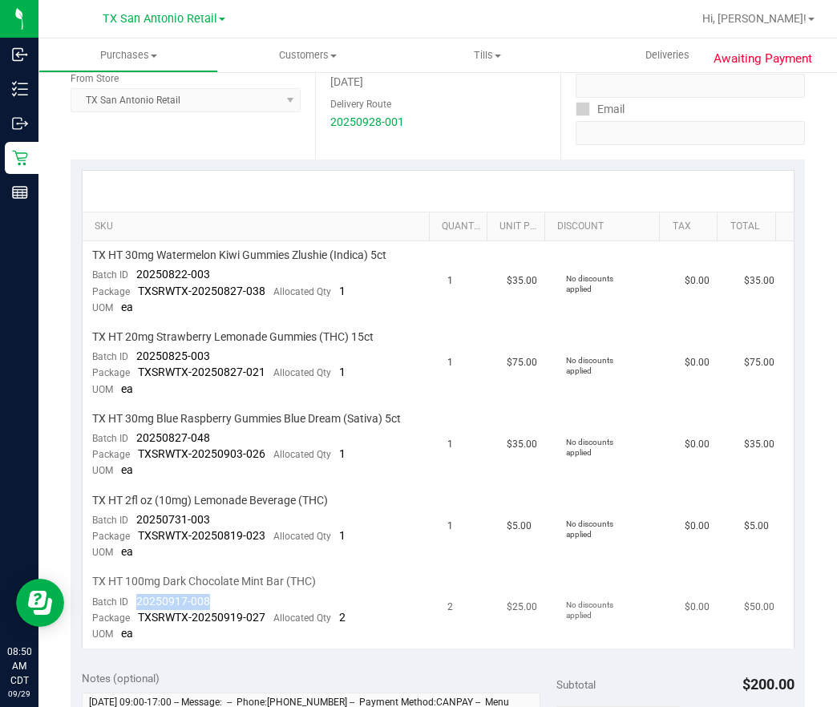
click at [134, 602] on td "TX HT 100mg Dark Chocolate Mint Bar (THC) Batch ID 20250917-008 Package TXSRWTX…" at bounding box center [261, 608] width 356 height 81
click at [555, 181] on div at bounding box center [438, 191] width 711 height 41
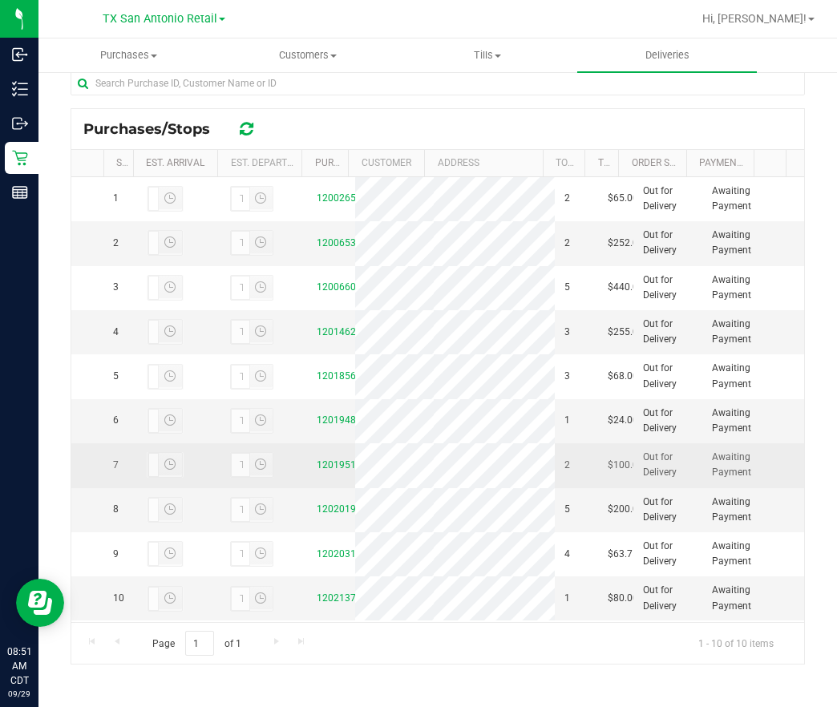
scroll to position [244, 0]
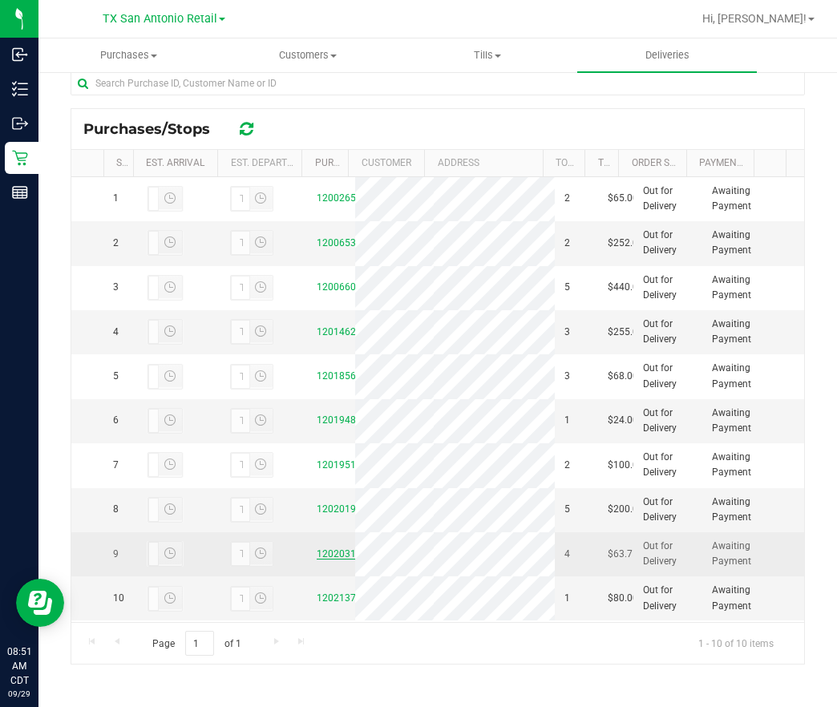
click at [317, 548] on link "12020313" at bounding box center [339, 553] width 45 height 11
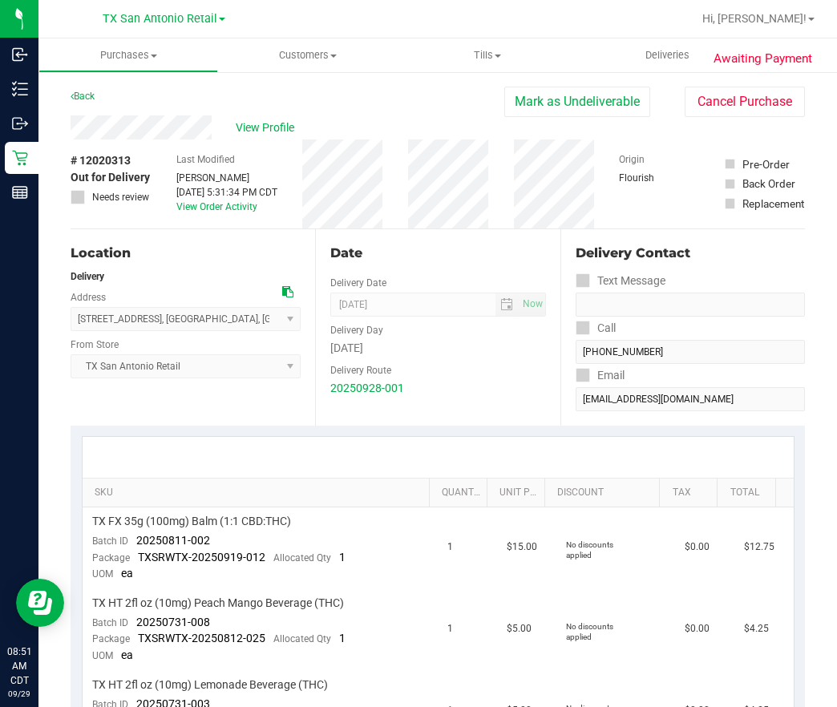
click at [172, 139] on div "View Profile # 12020313 Out for Delivery Needs review Last Modified [PERSON_NAM…" at bounding box center [438, 172] width 734 height 114
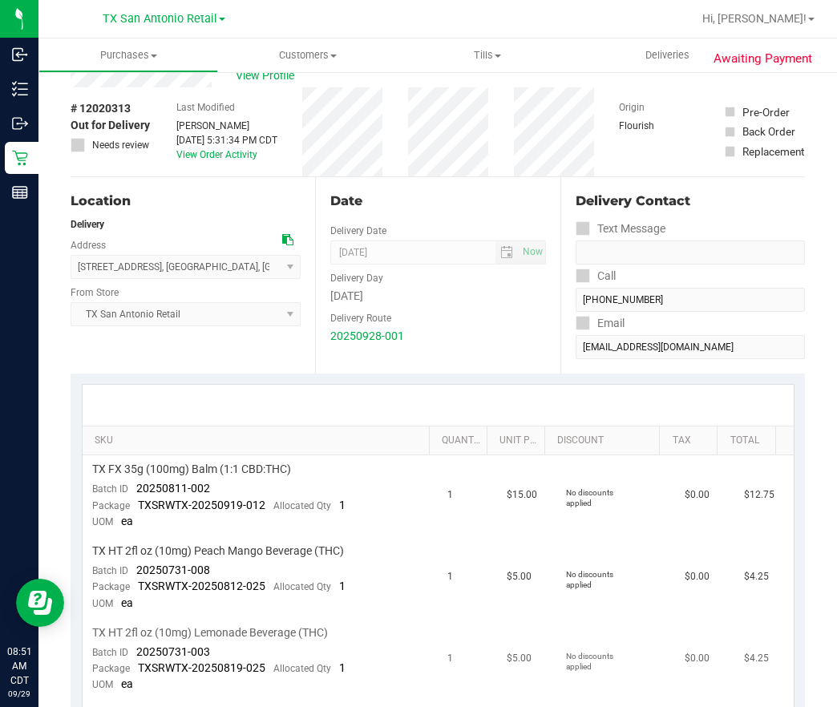
scroll to position [361, 0]
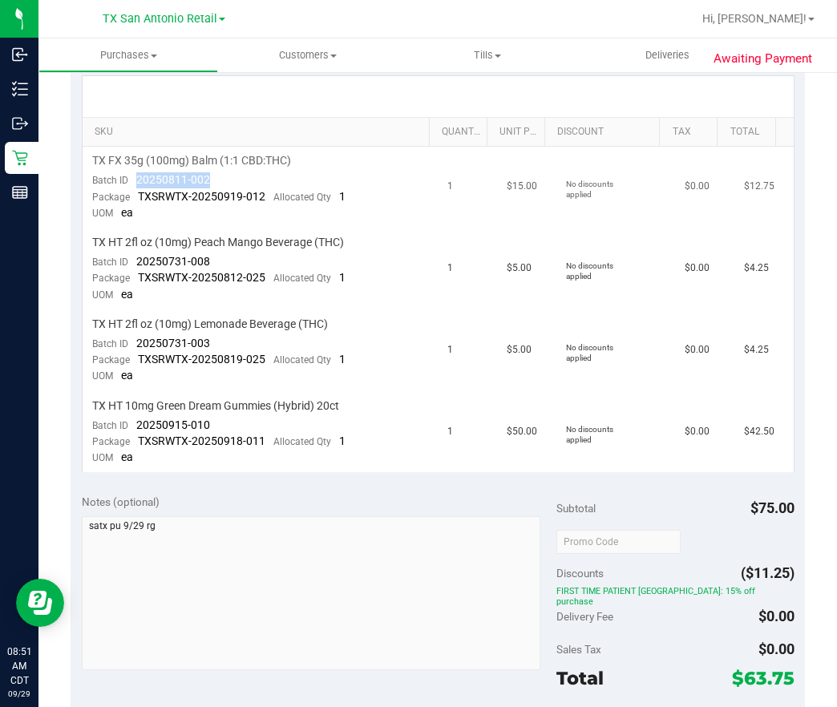
drag, startPoint x: 242, startPoint y: 181, endPoint x: 133, endPoint y: 183, distance: 109.0
click at [133, 183] on td "TX FX 35g (100mg) Balm (1:1 CBD:THC) Batch ID 20250811-002 Package TXSRWTX-2025…" at bounding box center [261, 188] width 356 height 82
drag, startPoint x: 229, startPoint y: 257, endPoint x: 136, endPoint y: 259, distance: 93.0
click at [136, 259] on td "TX HT 2fl oz (10mg) Peach Mango Beverage (THC) Batch ID 20250731-008 Package TX…" at bounding box center [261, 269] width 356 height 82
drag, startPoint x: 213, startPoint y: 341, endPoint x: 138, endPoint y: 344, distance: 75.4
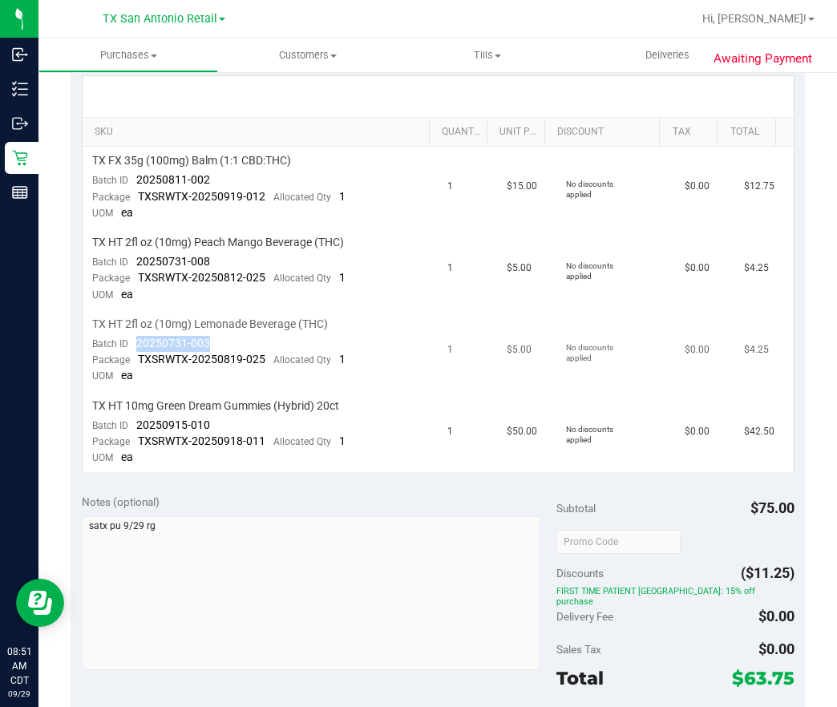
click at [138, 344] on td "TX HT 2fl oz (10mg) Lemonade Beverage (THC) Batch ID 20250731-003 Package TXSRW…" at bounding box center [261, 351] width 356 height 82
drag, startPoint x: 237, startPoint y: 423, endPoint x: 127, endPoint y: 432, distance: 109.5
click at [127, 432] on td "TX HT 10mg Green Dream Gummies (Hybrid) 20ct Batch ID 20250915-010 Package TXSR…" at bounding box center [261, 432] width 356 height 81
drag, startPoint x: 520, startPoint y: 269, endPoint x: 538, endPoint y: 230, distance: 43.1
click at [520, 269] on td "$5.00" at bounding box center [526, 269] width 59 height 82
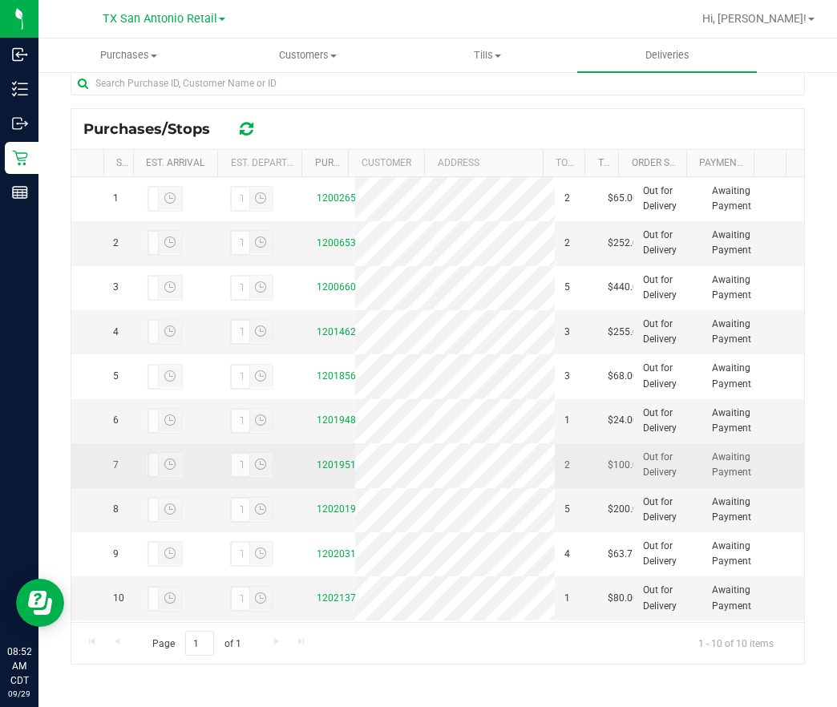
scroll to position [244, 0]
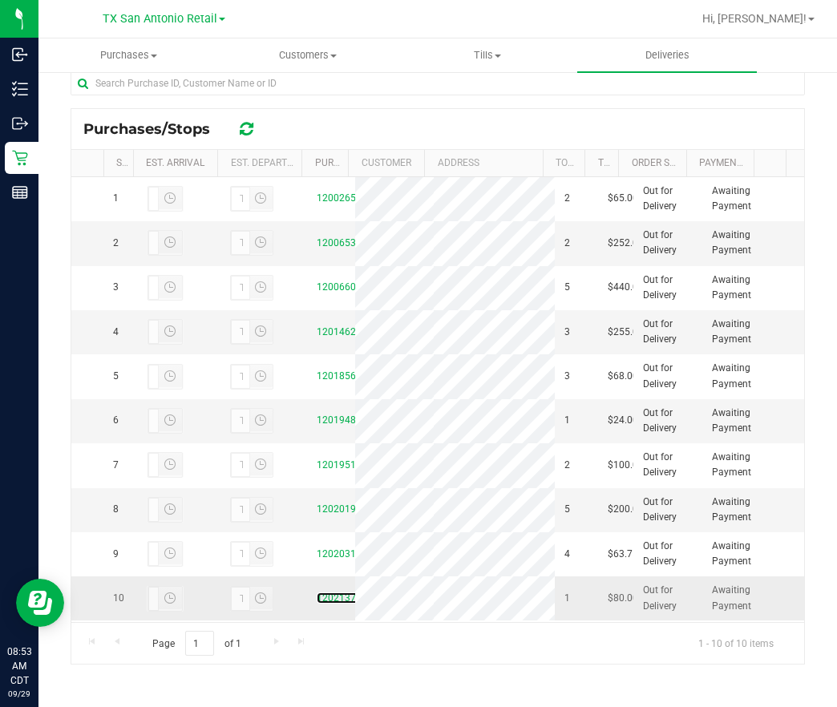
click at [317, 592] on div "12021370" at bounding box center [331, 598] width 29 height 15
click at [317, 592] on link "12021370" at bounding box center [339, 597] width 45 height 11
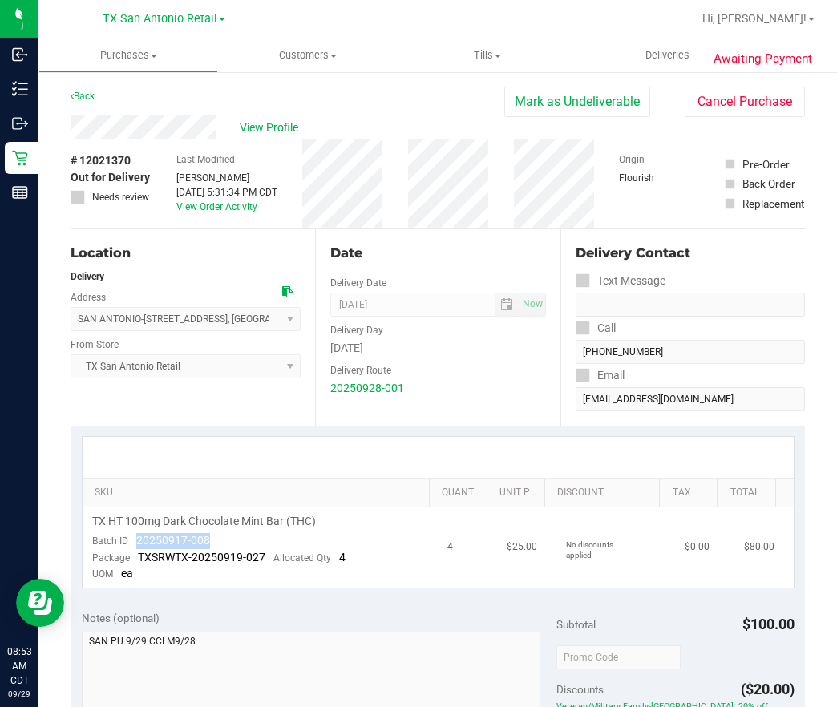
drag, startPoint x: 227, startPoint y: 541, endPoint x: 137, endPoint y: 549, distance: 90.2
click at [137, 549] on td "TX HT 100mg Dark Chocolate Mint Bar (THC) Batch ID 20250917-008 Package TXSRWTX…" at bounding box center [261, 547] width 356 height 81
click at [249, 534] on td "TX HT 100mg Dark Chocolate Mint Bar (THC) Batch ID 20250917-008 Package TXSRWTX…" at bounding box center [261, 547] width 356 height 81
drag, startPoint x: 217, startPoint y: 540, endPoint x: 135, endPoint y: 544, distance: 81.9
click at [135, 544] on td "TX HT 100mg Dark Chocolate Mint Bar (THC) Batch ID 20250917-008 Package TXSRWTX…" at bounding box center [261, 547] width 356 height 81
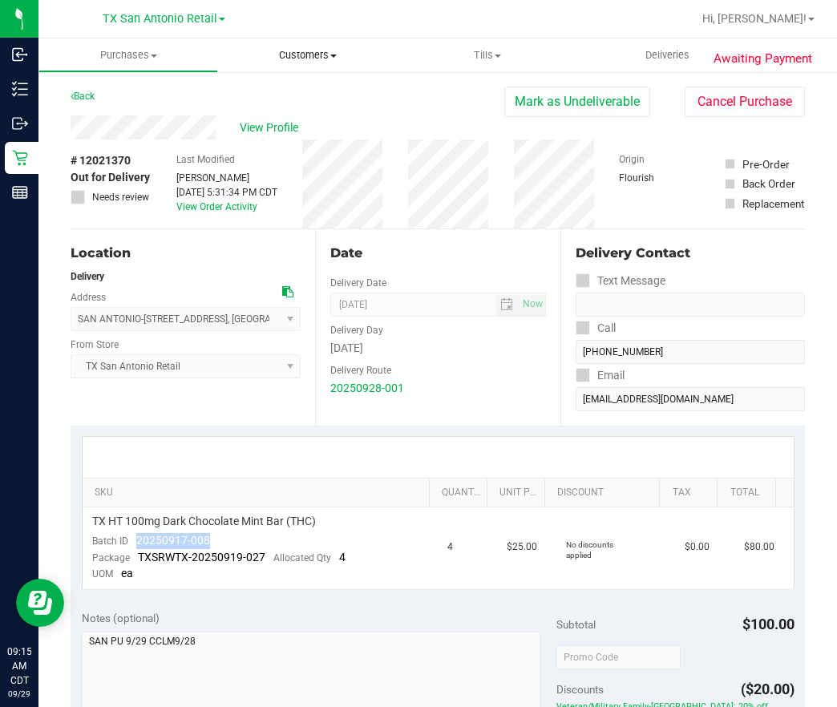
click at [309, 56] on span "Customers" at bounding box center [308, 55] width 178 height 14
click at [299, 100] on span "All customers" at bounding box center [275, 97] width 115 height 14
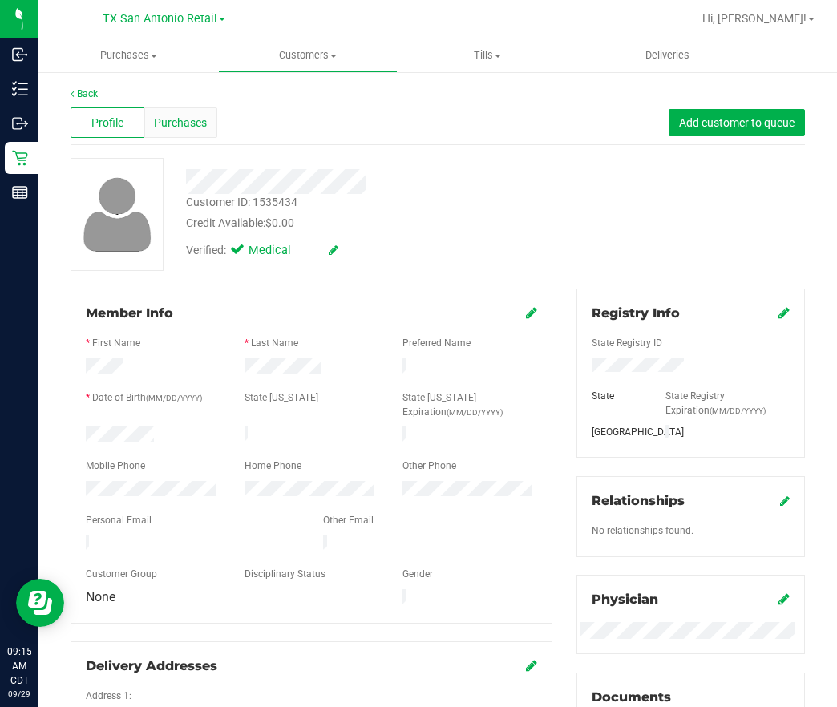
click at [174, 118] on span "Purchases" at bounding box center [180, 123] width 53 height 17
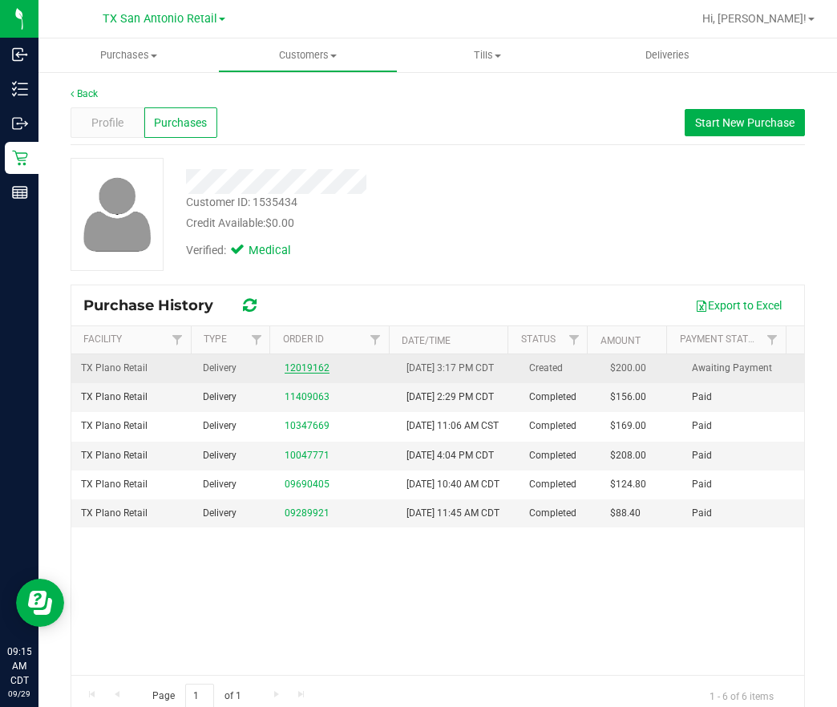
click at [295, 372] on link "12019162" at bounding box center [307, 367] width 45 height 11
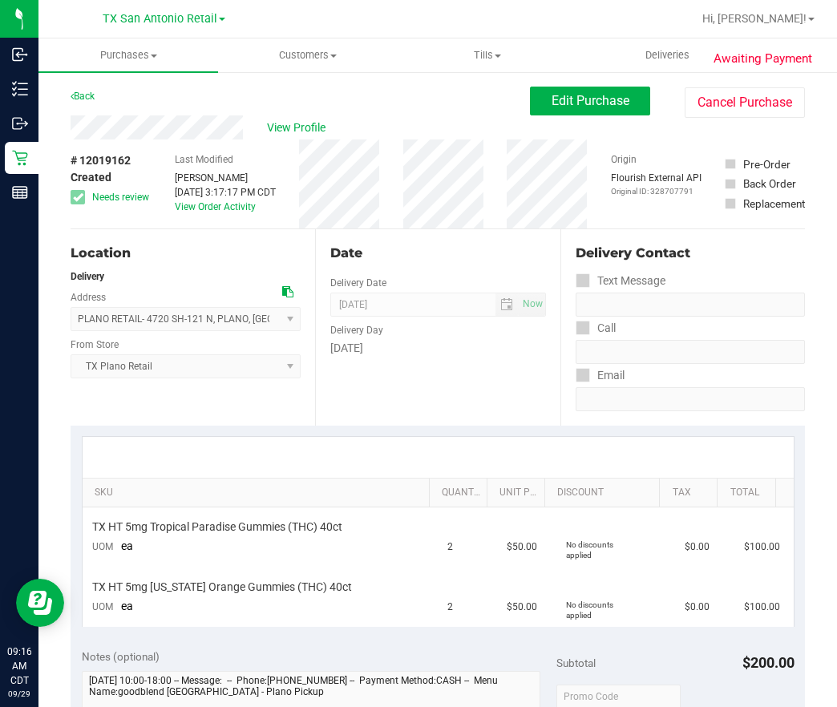
click at [428, 376] on div "Date Delivery Date [DATE] Now [DATE] 07:00 AM Now Delivery Day [DATE]" at bounding box center [437, 327] width 245 height 196
click at [552, 107] on span "Edit Purchase" at bounding box center [591, 100] width 78 height 15
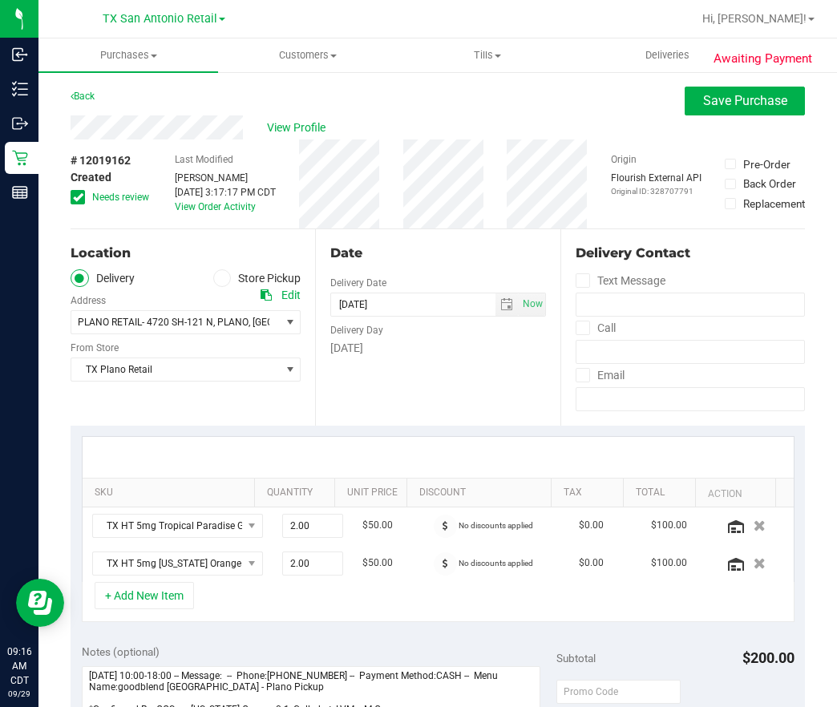
drag, startPoint x: 109, startPoint y: 204, endPoint x: 118, endPoint y: 196, distance: 11.9
click at [109, 204] on div "# 12019162 Created Needs review" at bounding box center [111, 184] width 80 height 89
drag, startPoint x: 79, startPoint y: 200, endPoint x: 99, endPoint y: 210, distance: 23.3
click at [79, 197] on icon at bounding box center [78, 197] width 10 height 0
click at [0, 0] on input "Needs review" at bounding box center [0, 0] width 0 height 0
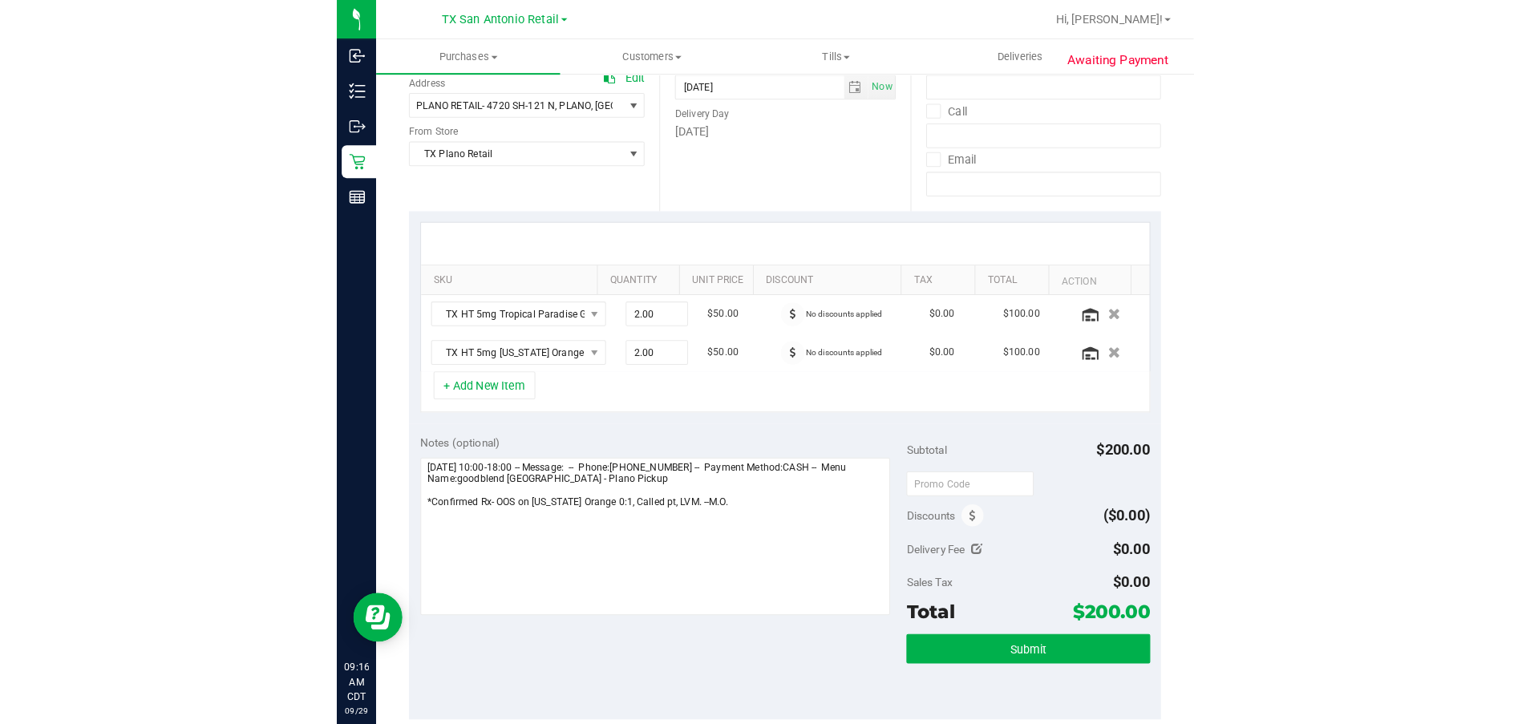
scroll to position [241, 0]
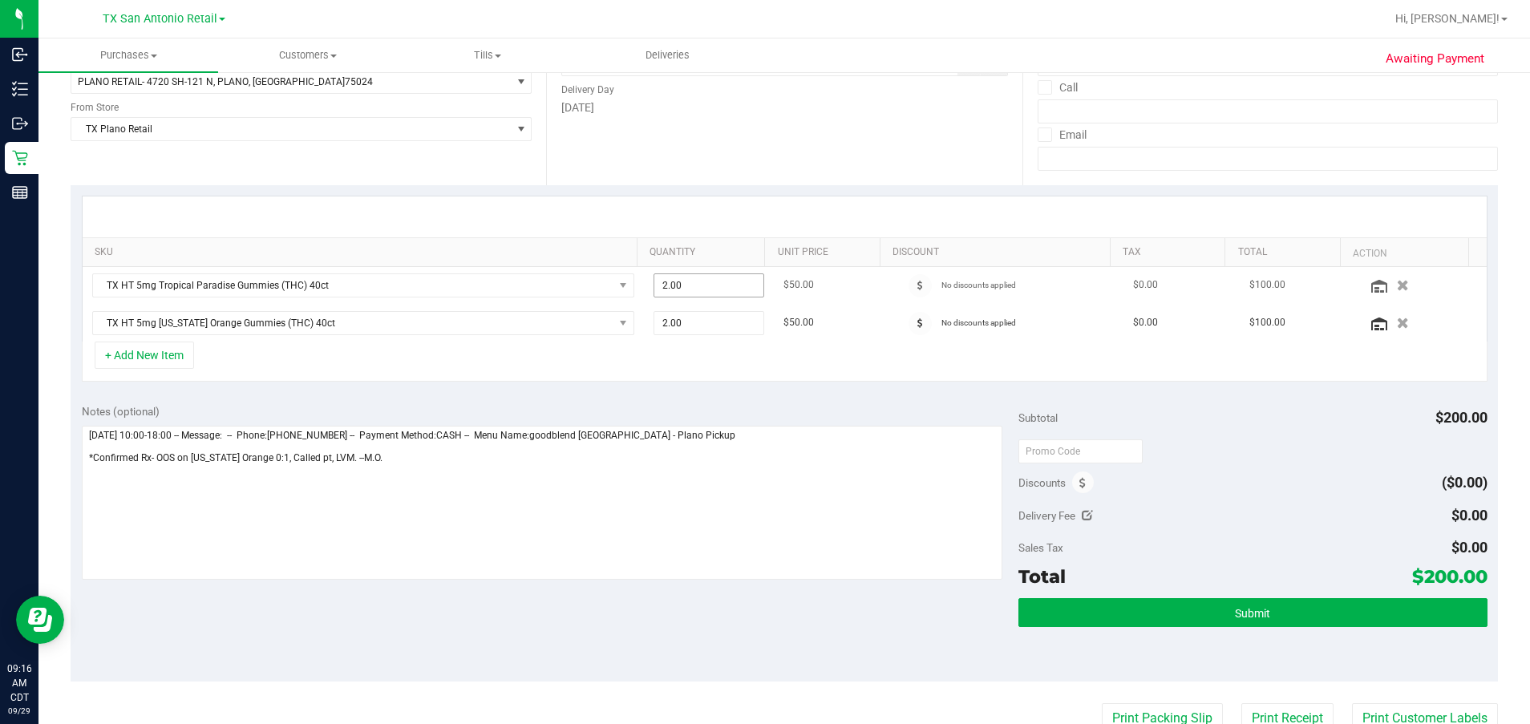
click at [697, 283] on span "2.00 2" at bounding box center [708, 285] width 111 height 24
click at [697, 283] on input "2" at bounding box center [708, 285] width 109 height 22
type input "4"
type input "4.00"
click at [801, 354] on div "+ Add New Item" at bounding box center [784, 362] width 1405 height 40
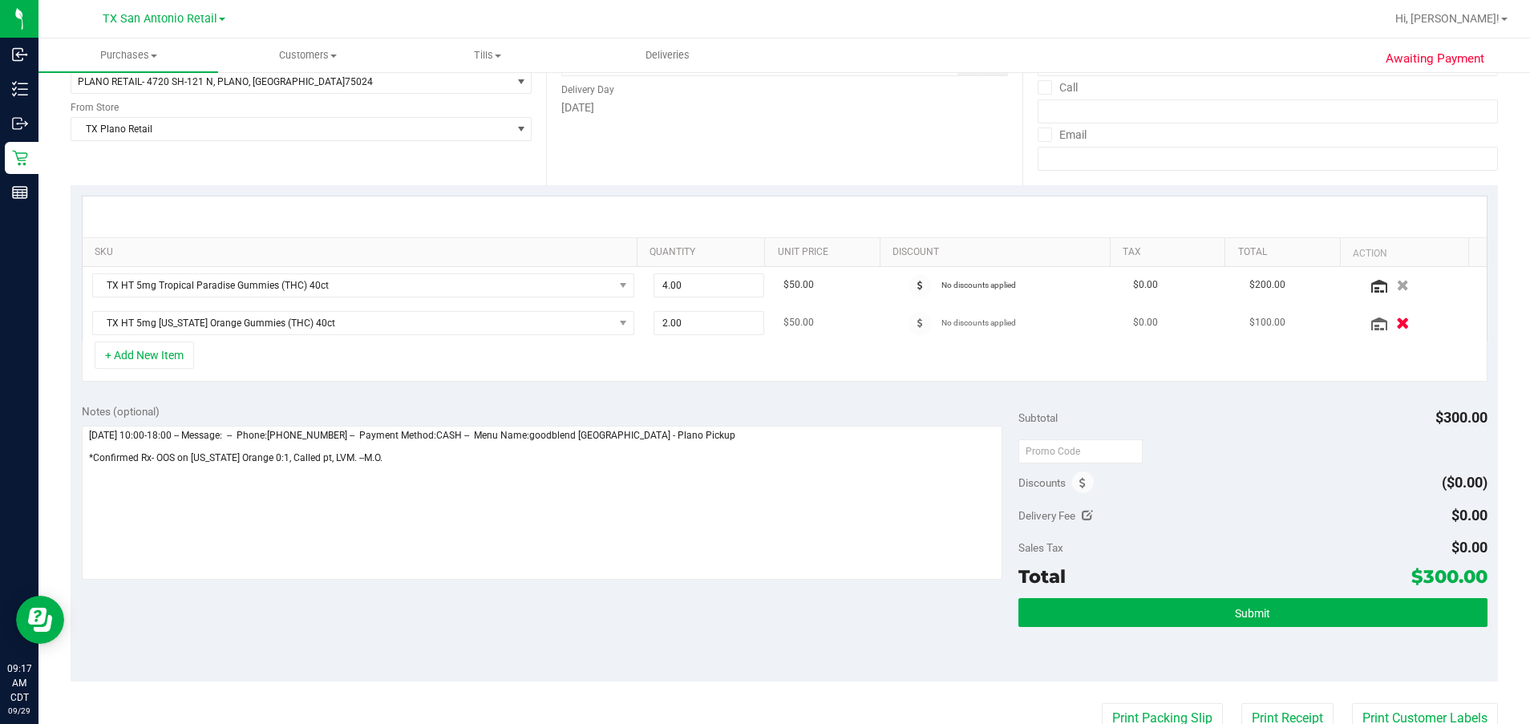
click at [836, 330] on div at bounding box center [1421, 323] width 111 height 16
click at [836, 322] on icon "button" at bounding box center [1403, 323] width 14 height 12
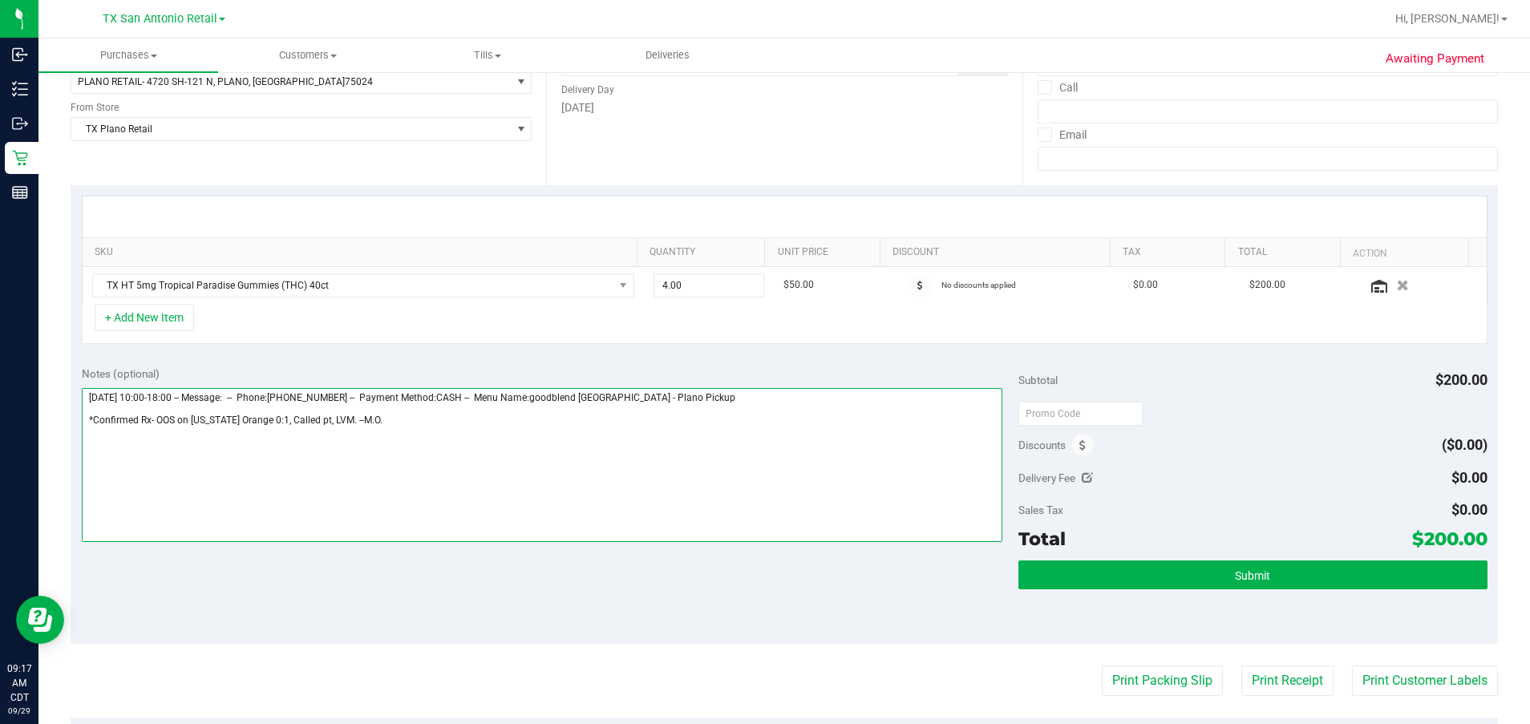
click at [624, 427] on textarea at bounding box center [542, 465] width 921 height 154
click at [362, 440] on textarea at bounding box center [542, 465] width 921 height 154
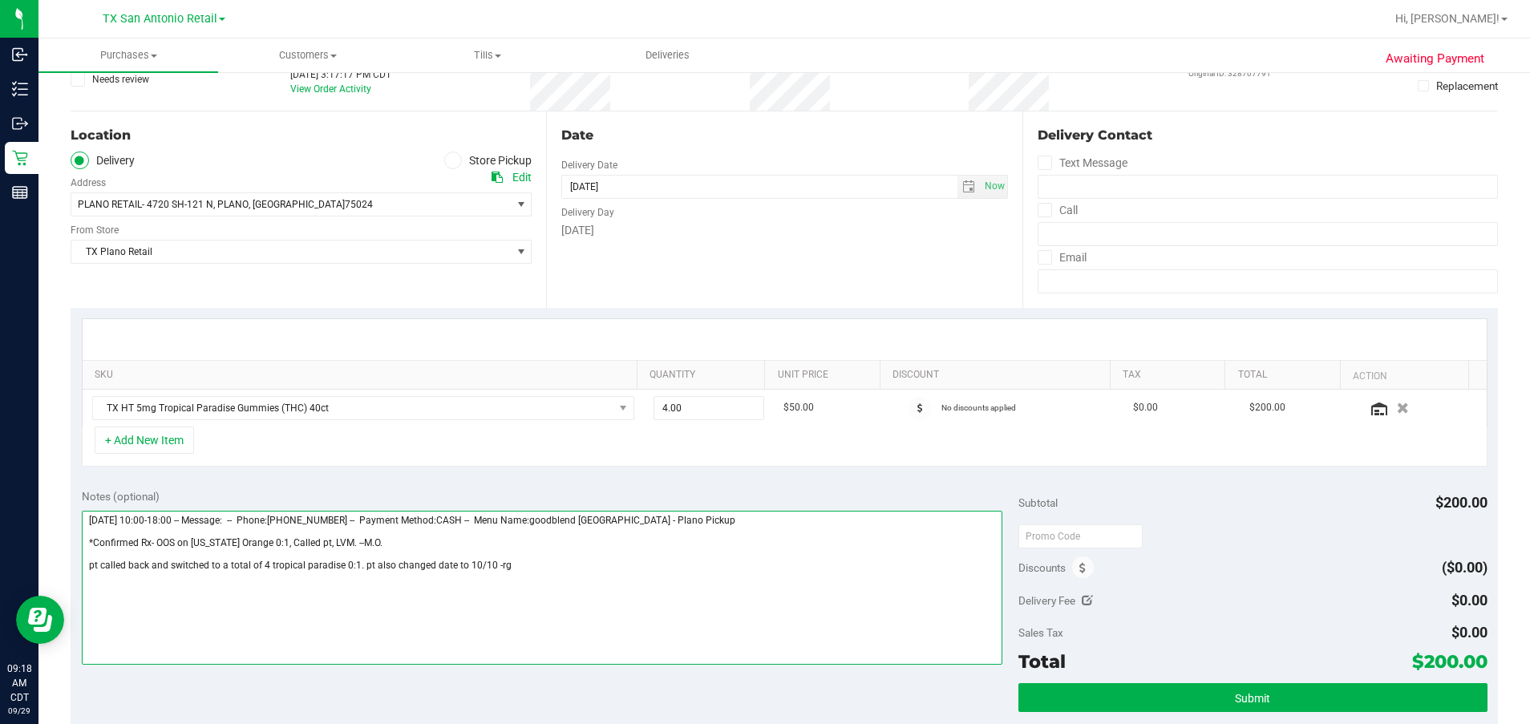
scroll to position [0, 0]
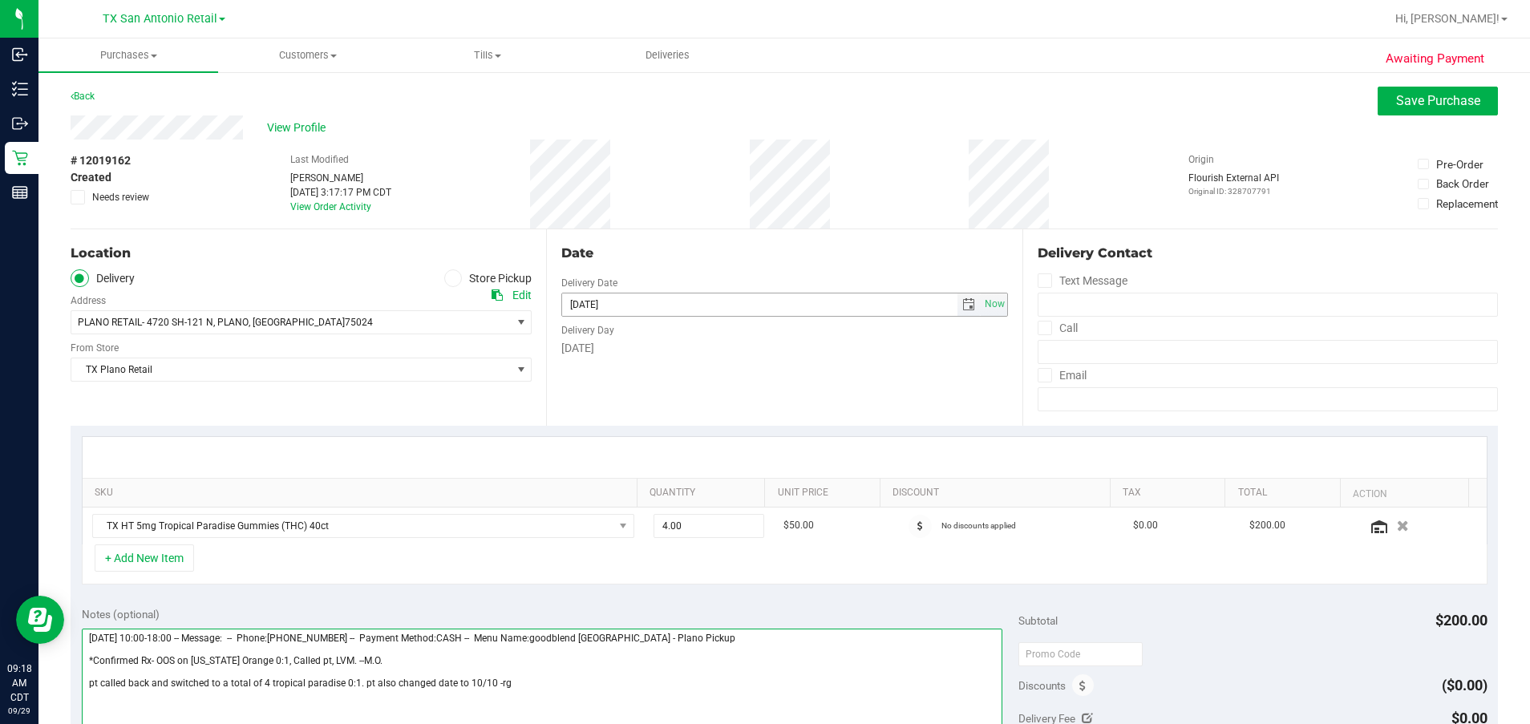
click at [836, 301] on span "select" at bounding box center [968, 304] width 13 height 13
type textarea "[DATE] 10:00-18:00 -- Message: -- Phone:[PHONE_NUMBER] -- Payment Method:CASH -…"
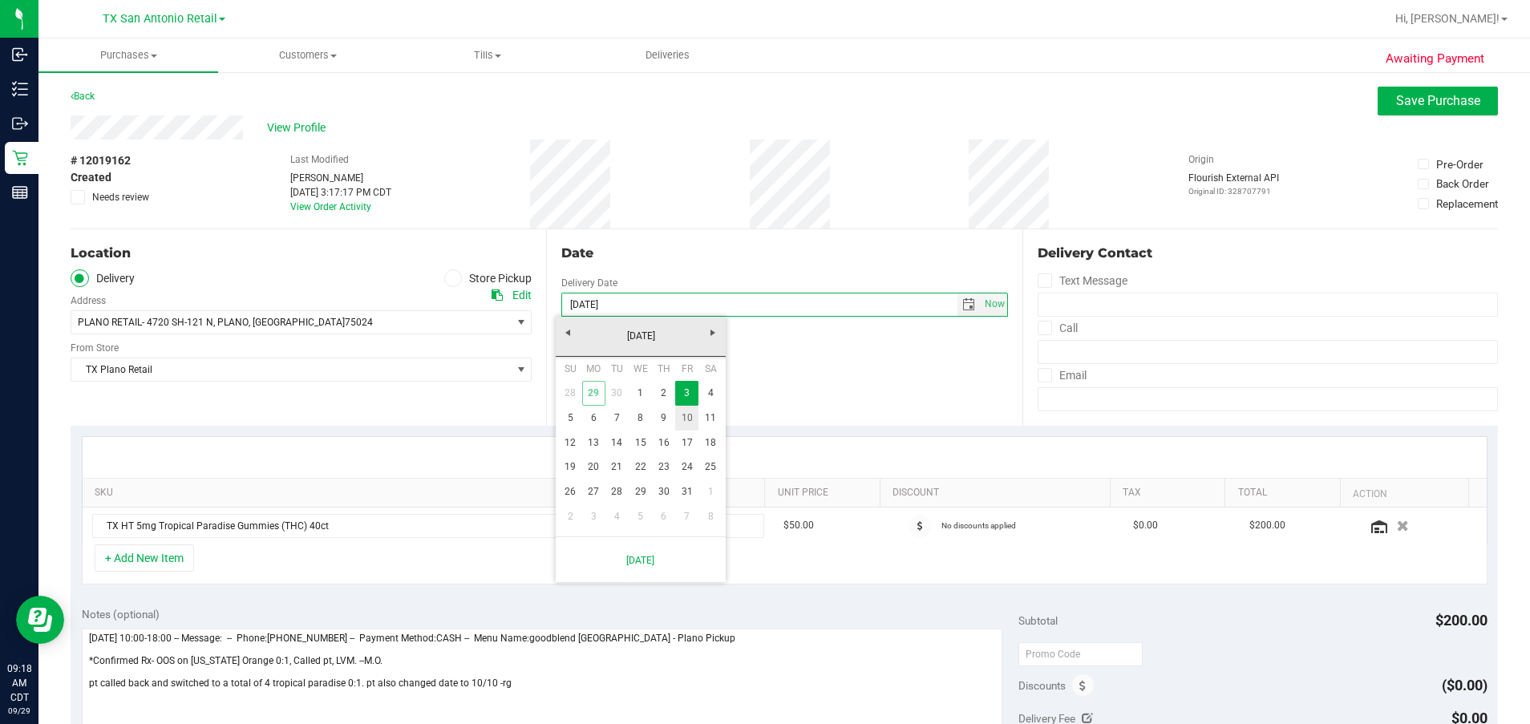
click at [681, 418] on link "10" at bounding box center [686, 418] width 23 height 25
type input "[DATE]"
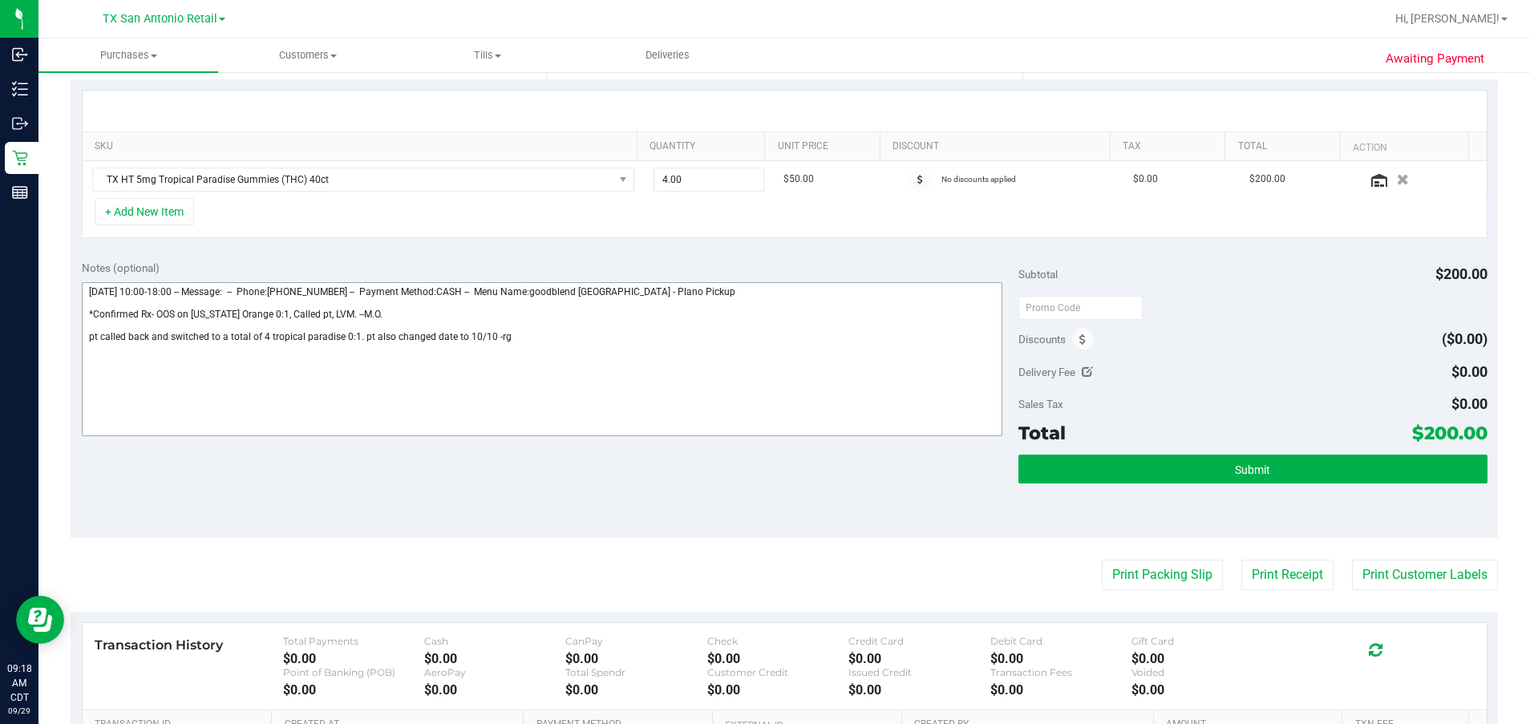
scroll to position [361, 0]
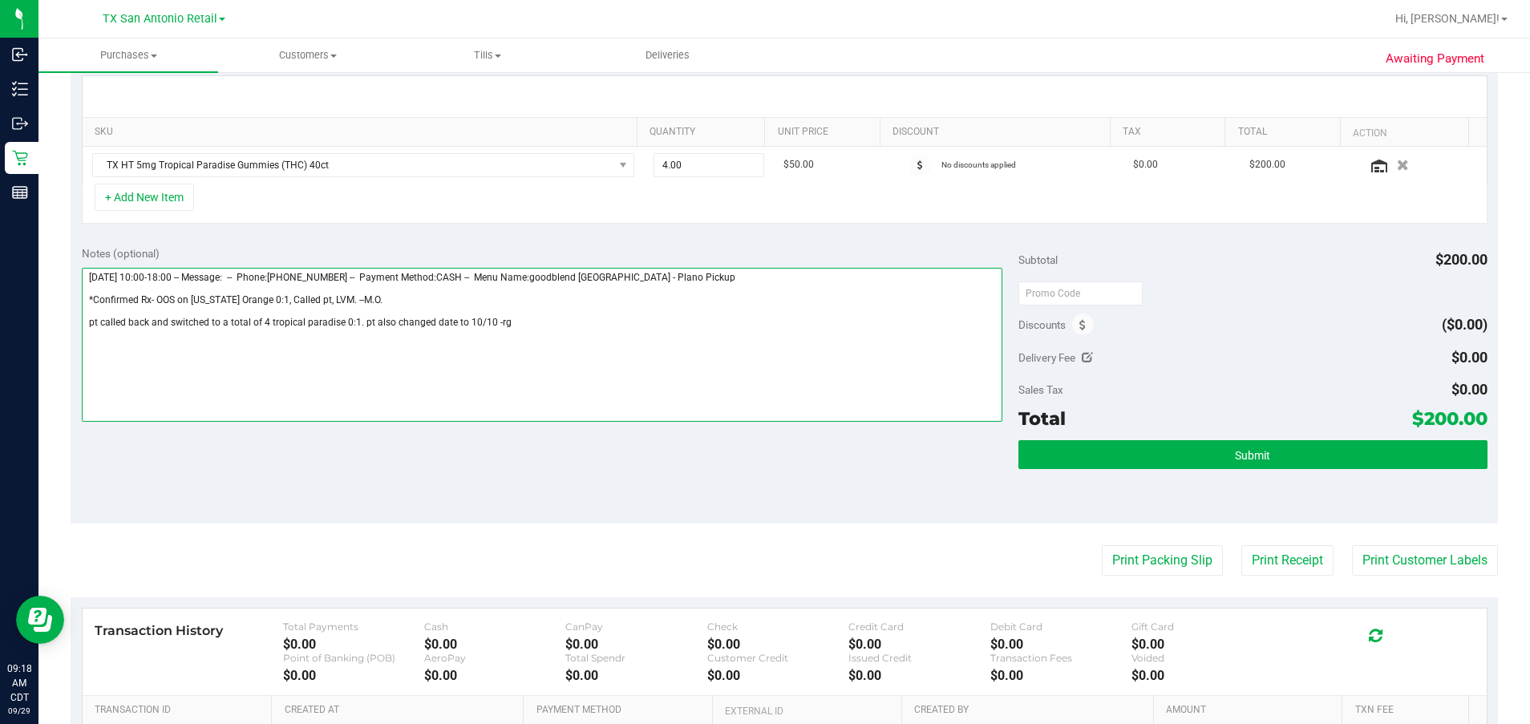
click at [651, 381] on textarea at bounding box center [542, 345] width 921 height 154
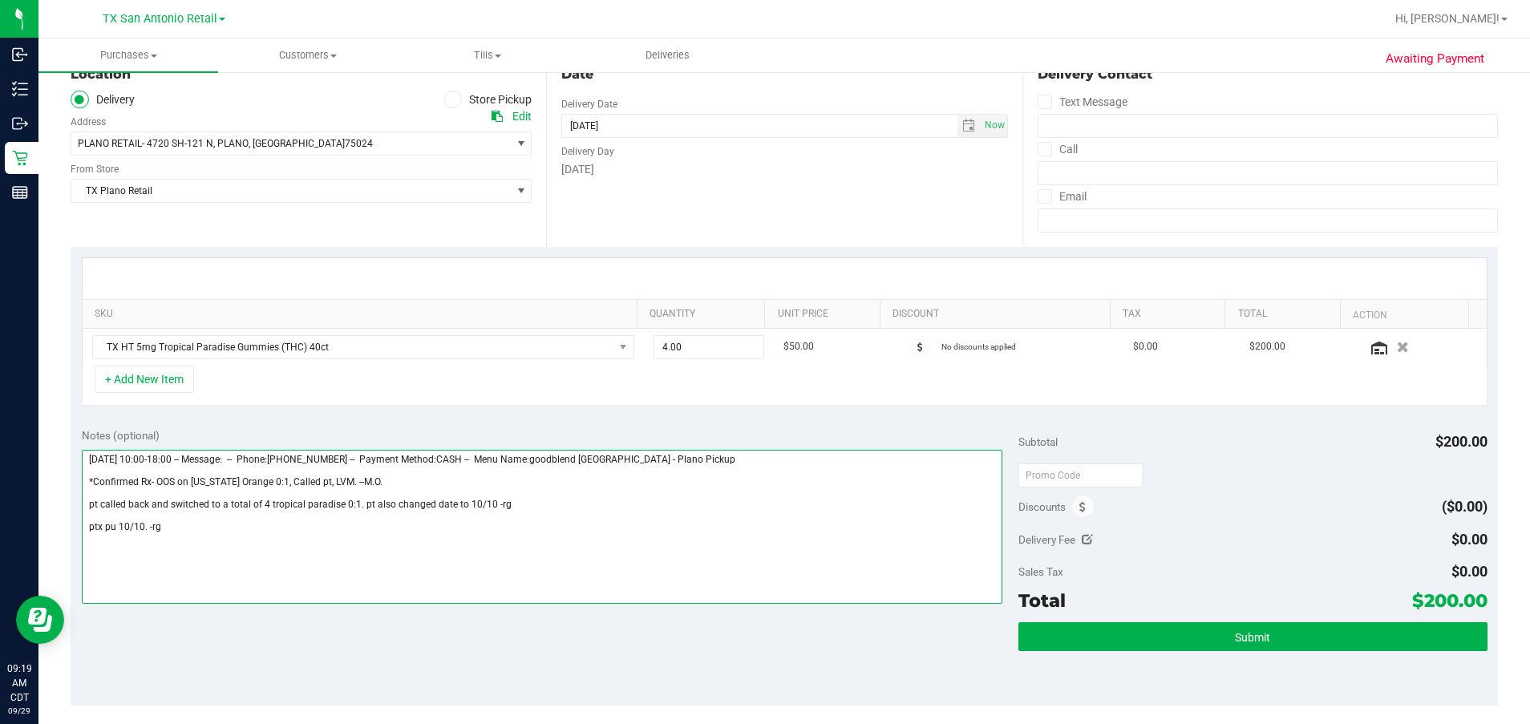
scroll to position [0, 0]
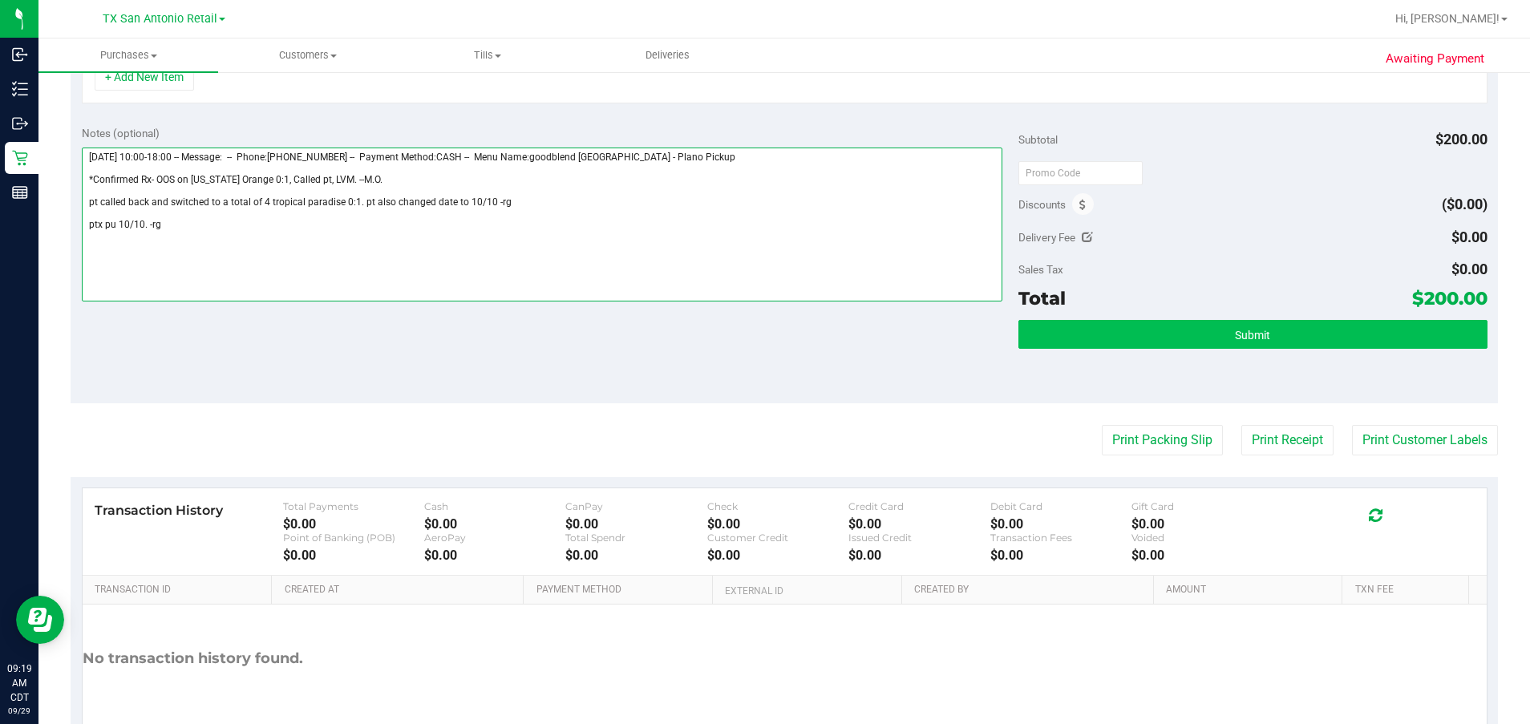
type textarea "[DATE] 10:00-18:00 -- Message: -- Phone:[PHONE_NUMBER] -- Payment Method:CASH -…"
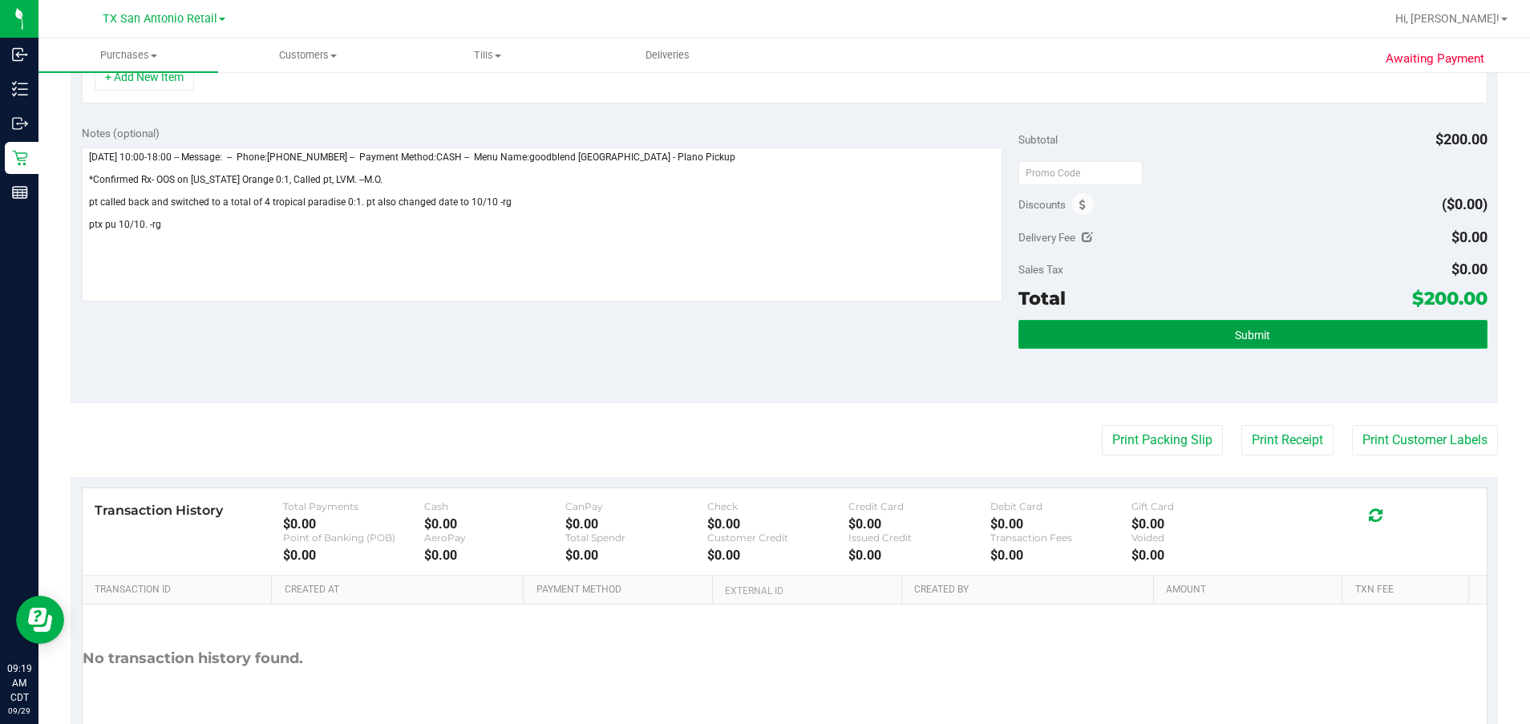
click at [836, 344] on button "Submit" at bounding box center [1252, 334] width 468 height 29
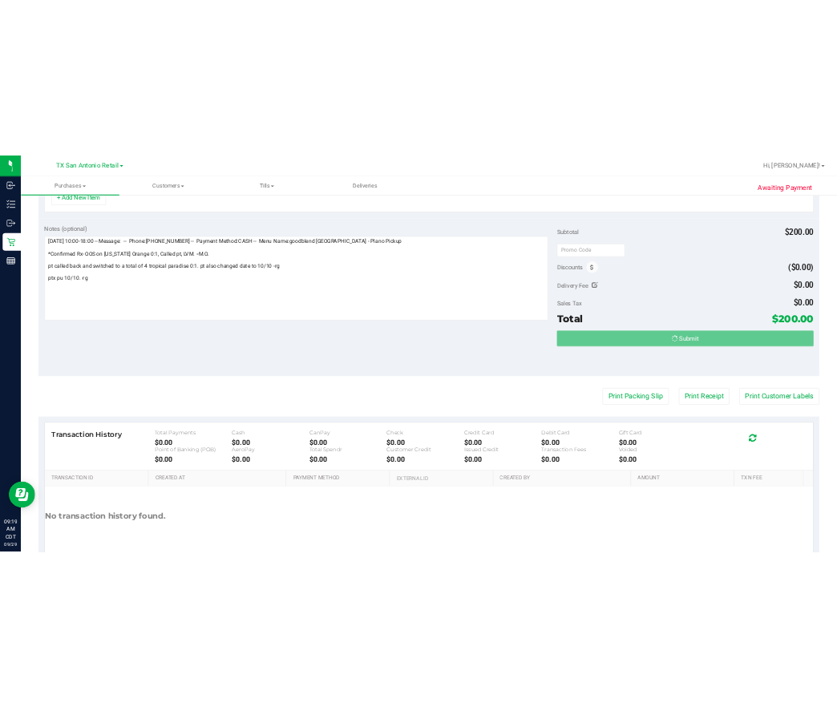
scroll to position [456, 0]
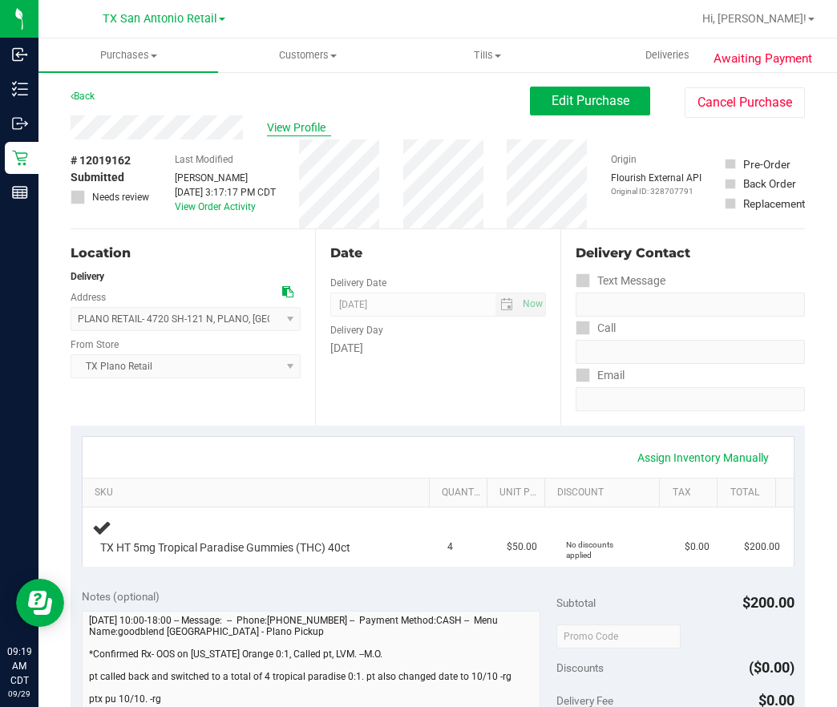
click at [293, 125] on span "View Profile" at bounding box center [299, 127] width 64 height 17
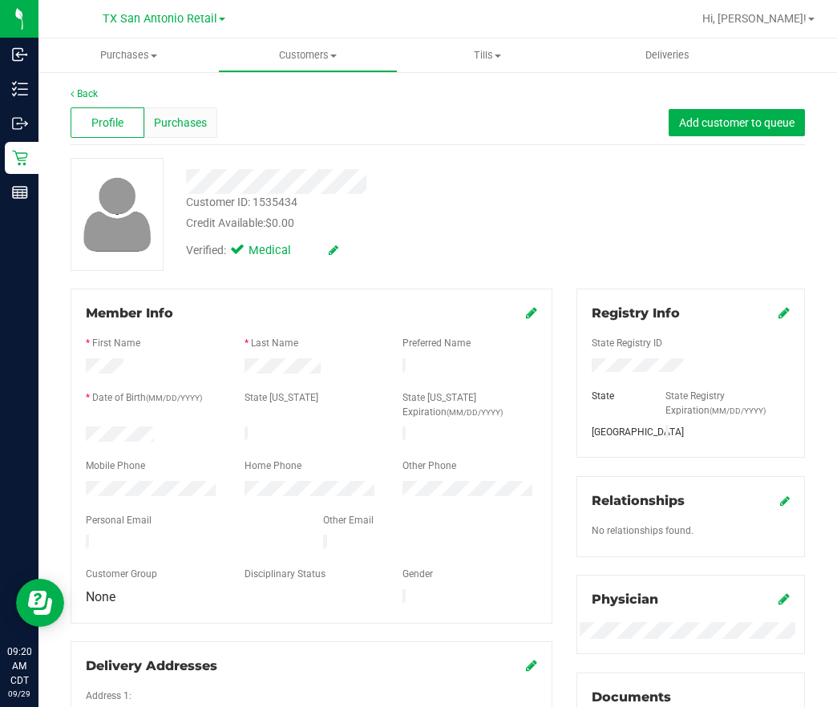
click at [192, 118] on span "Purchases" at bounding box center [180, 123] width 53 height 17
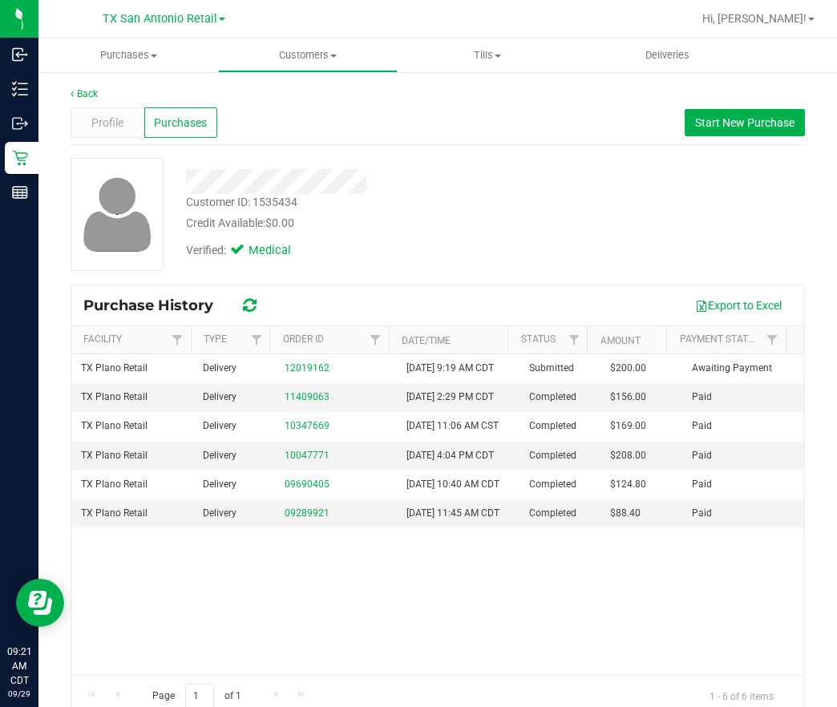
click at [522, 184] on div at bounding box center [363, 181] width 379 height 25
click at [466, 176] on div at bounding box center [363, 181] width 379 height 25
click at [459, 187] on div at bounding box center [363, 181] width 379 height 25
click at [372, 176] on div at bounding box center [363, 181] width 379 height 25
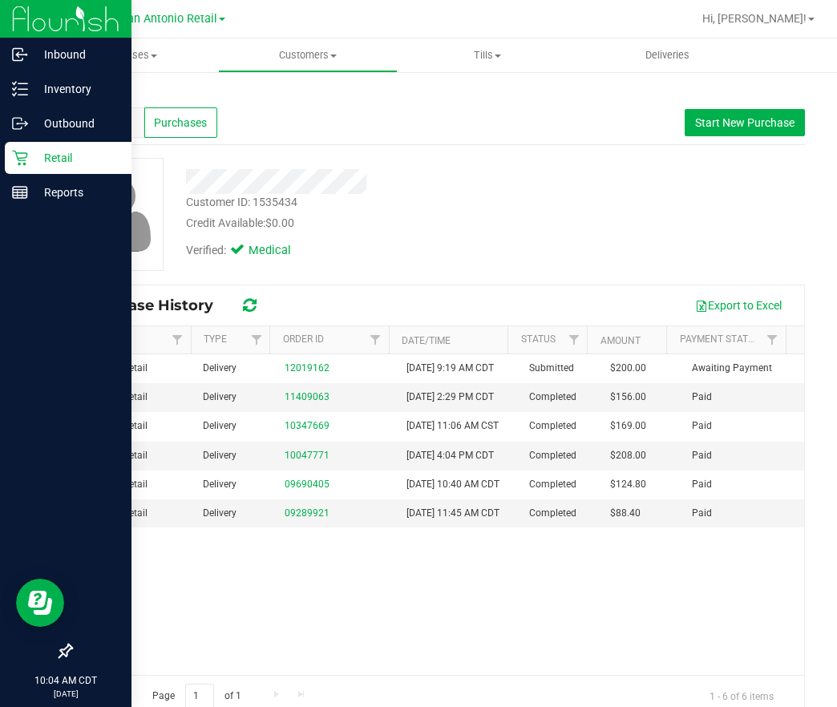
click at [35, 147] on div "Retail" at bounding box center [68, 158] width 127 height 32
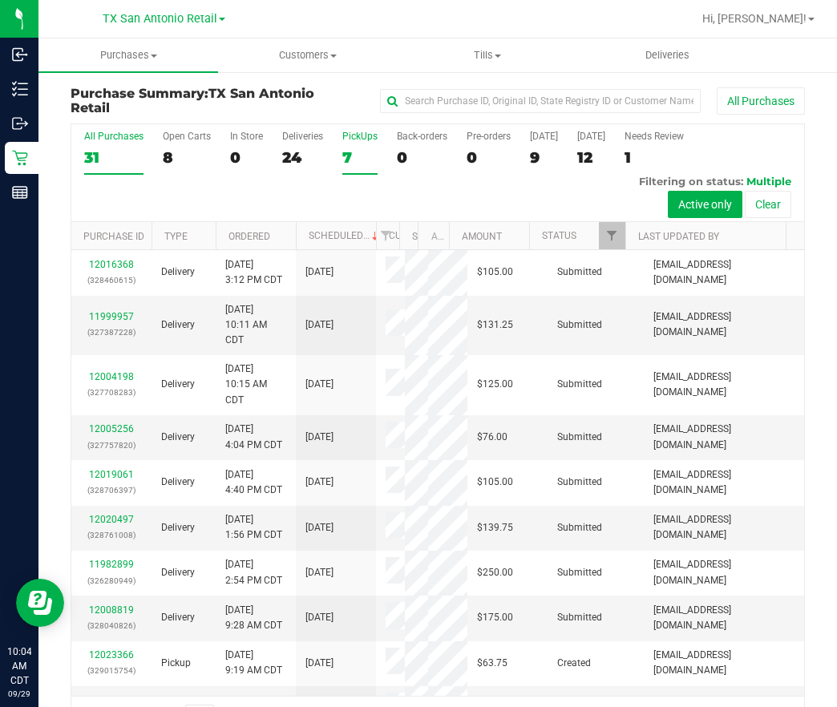
click at [350, 160] on div "7" at bounding box center [359, 157] width 35 height 18
click at [0, 0] on input "PickUps 7" at bounding box center [0, 0] width 0 height 0
